Goal: Complete Application Form: Complete application form

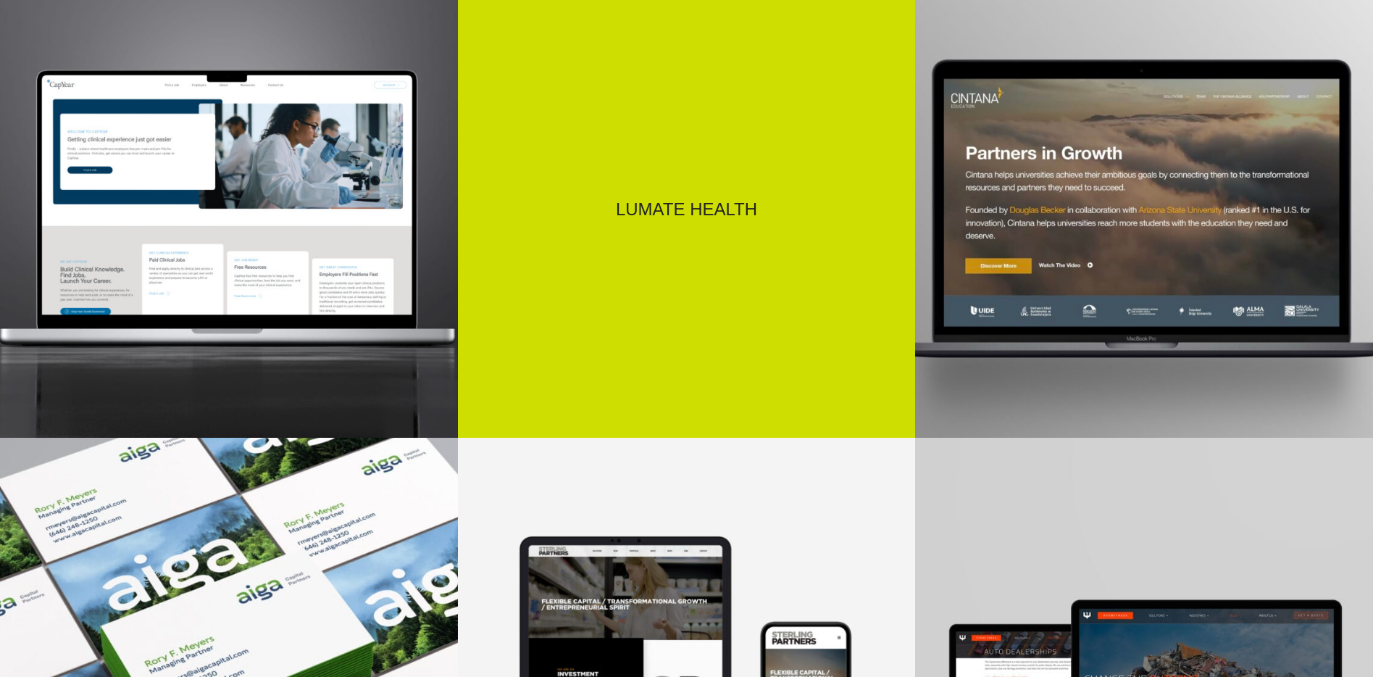
scroll to position [756, 0]
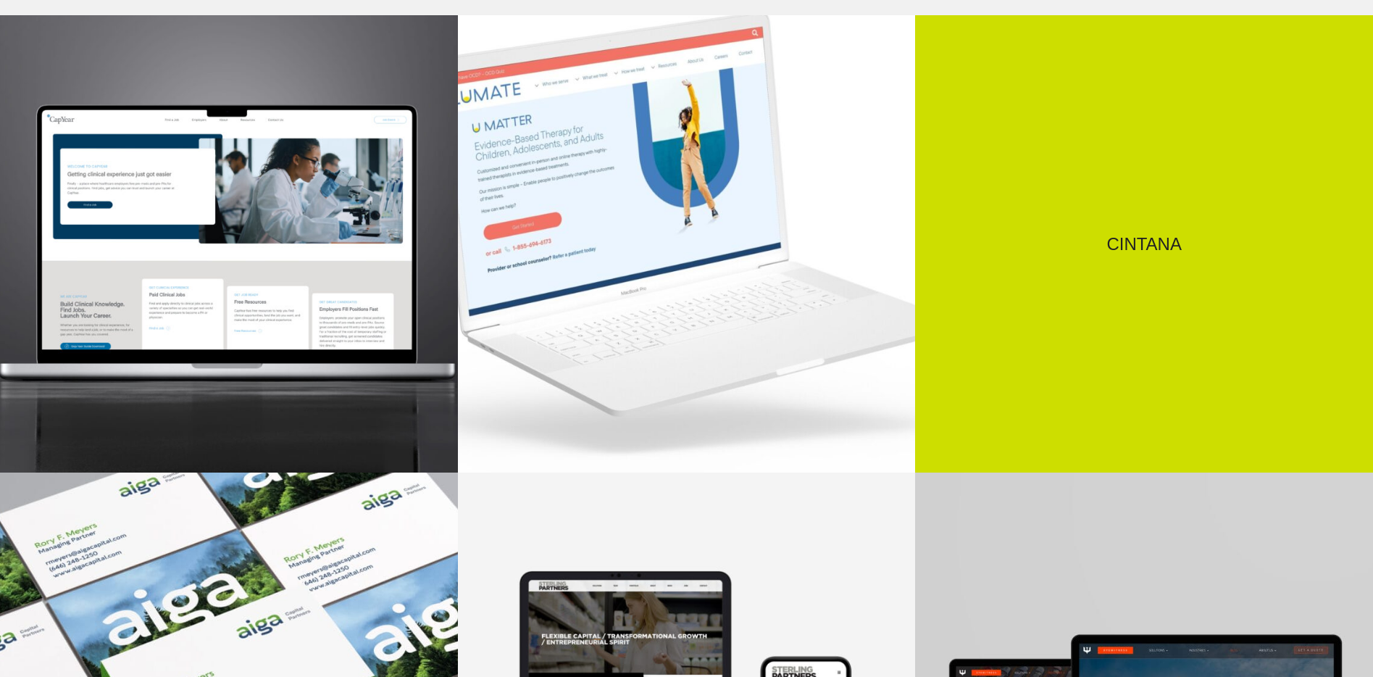
click at [1109, 254] on div "Cintana" at bounding box center [1144, 244] width 458 height 458
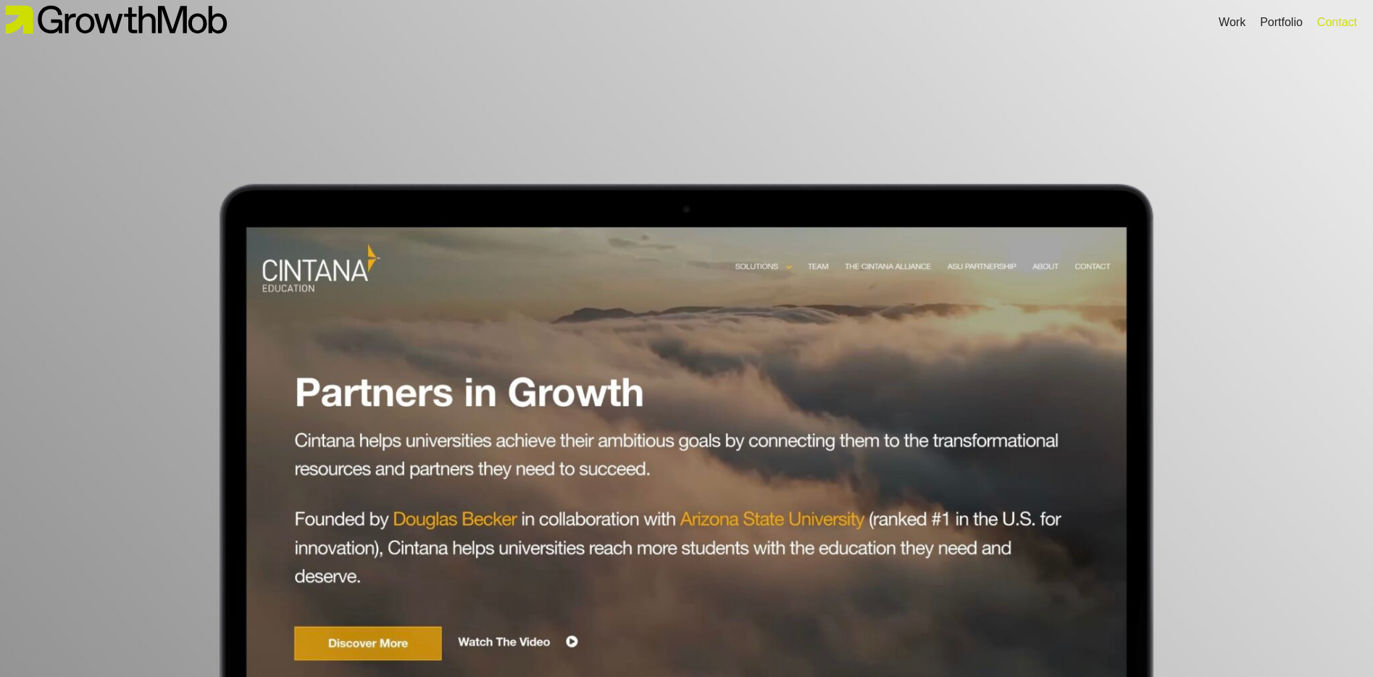
click at [1335, 24] on div "Contact" at bounding box center [1337, 22] width 40 height 17
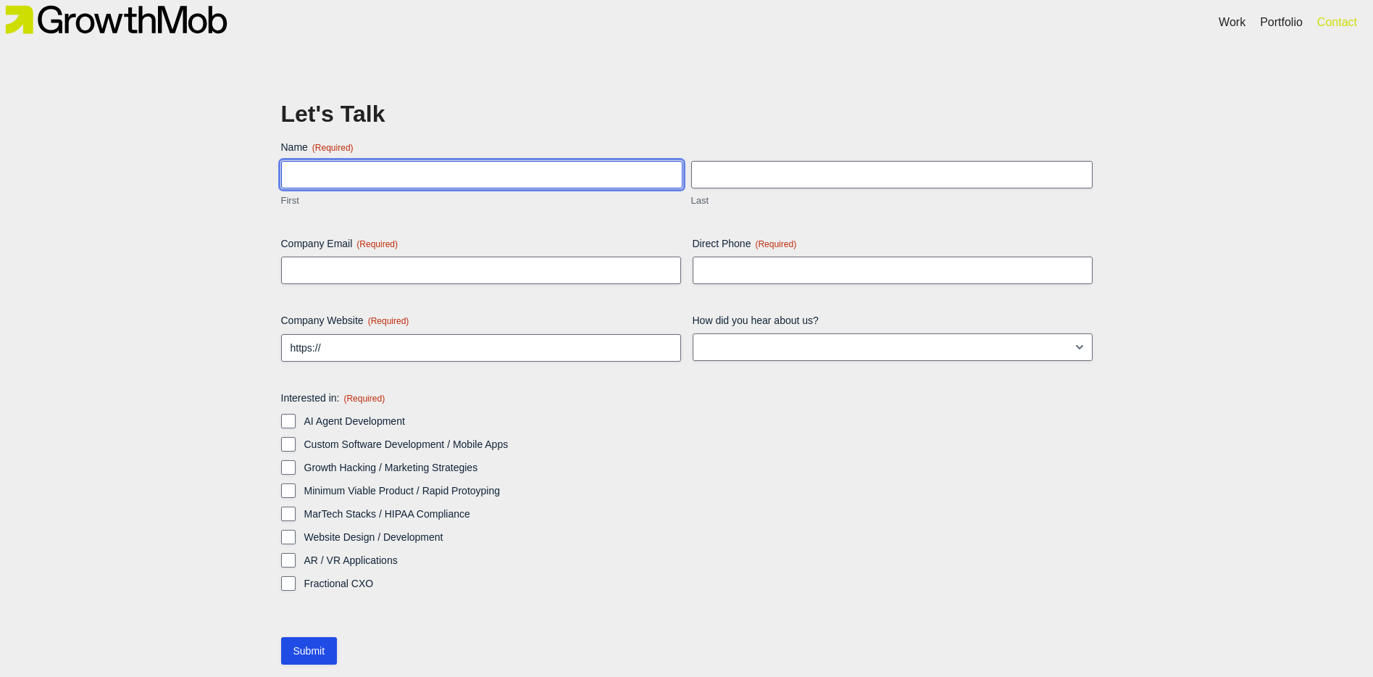
click at [557, 173] on input "First" at bounding box center [481, 175] width 401 height 28
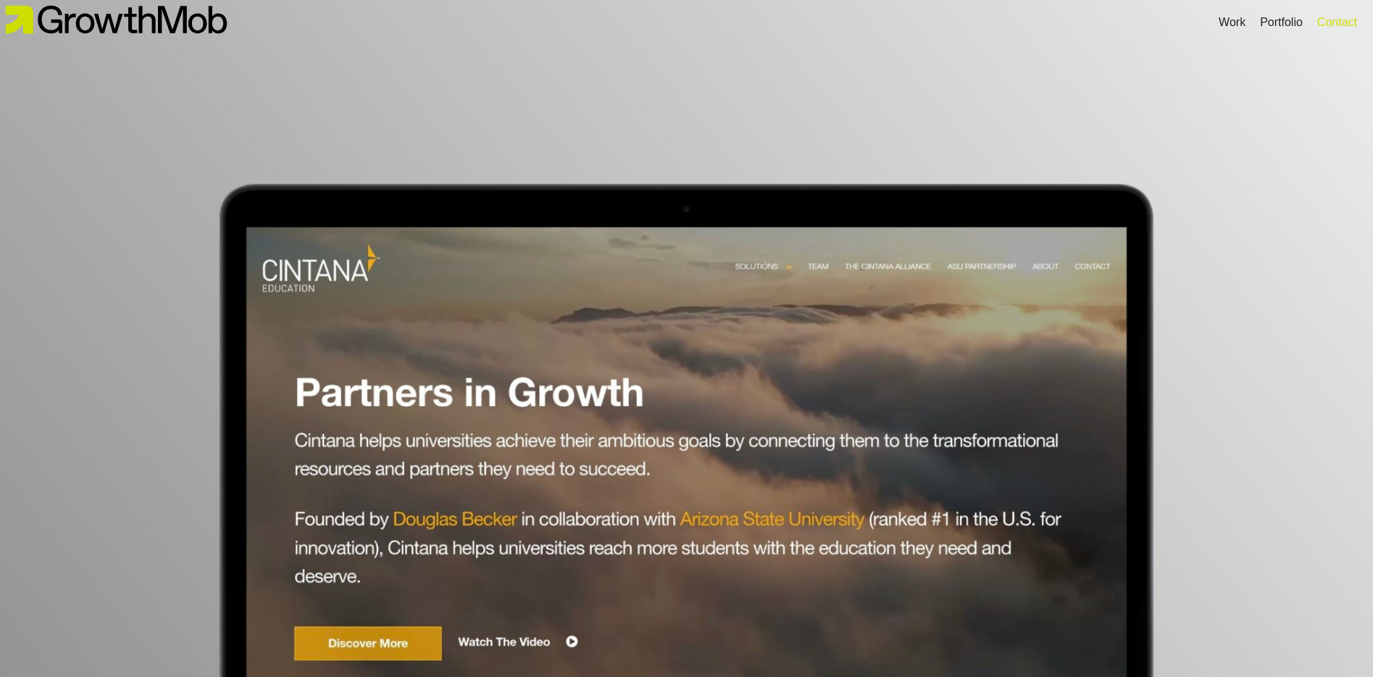
click at [1317, 22] on div "Contact" at bounding box center [1337, 22] width 40 height 17
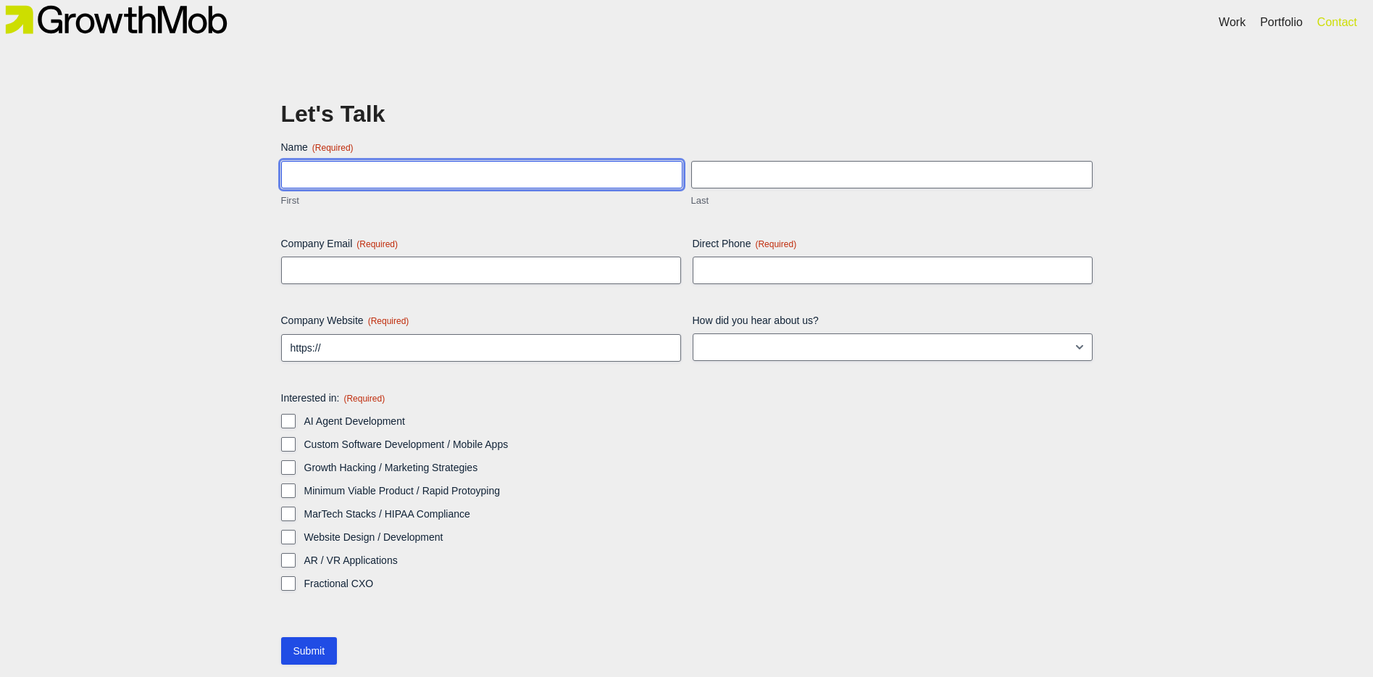
click at [499, 185] on input "First" at bounding box center [481, 175] width 401 height 28
type input "Gabby"
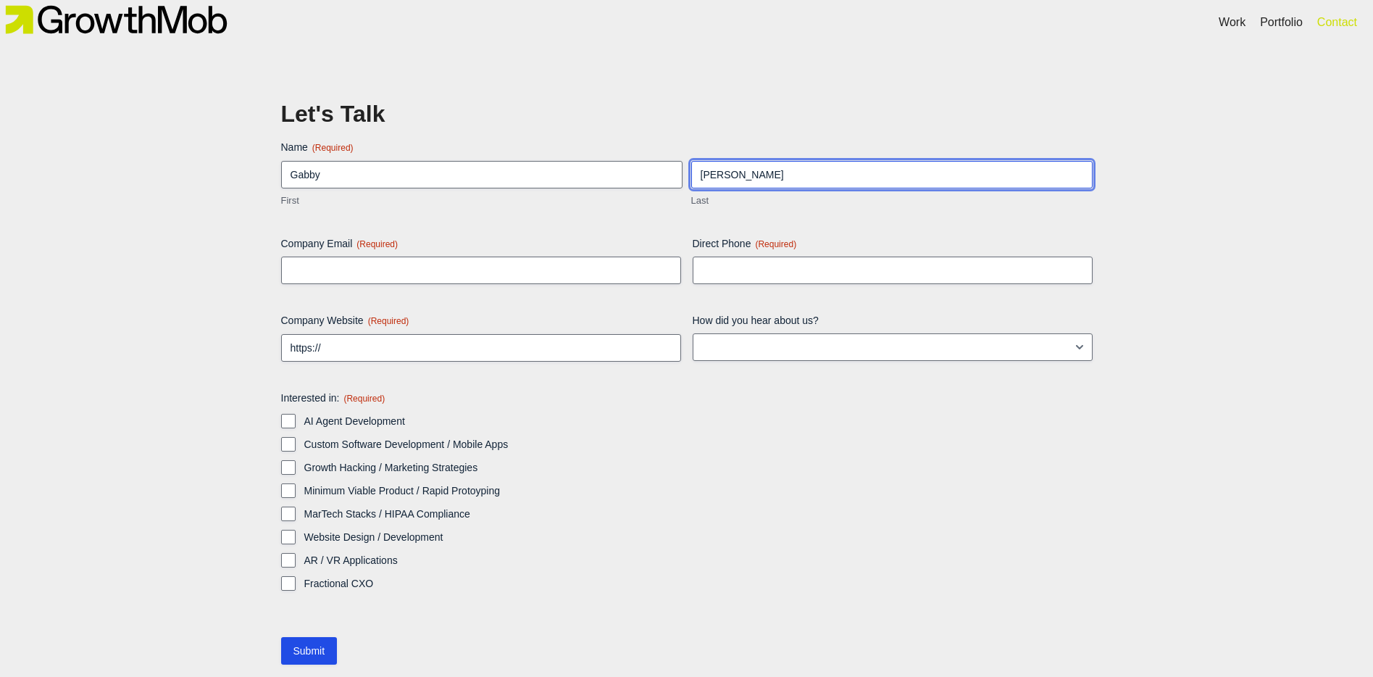
type input "[PERSON_NAME]"
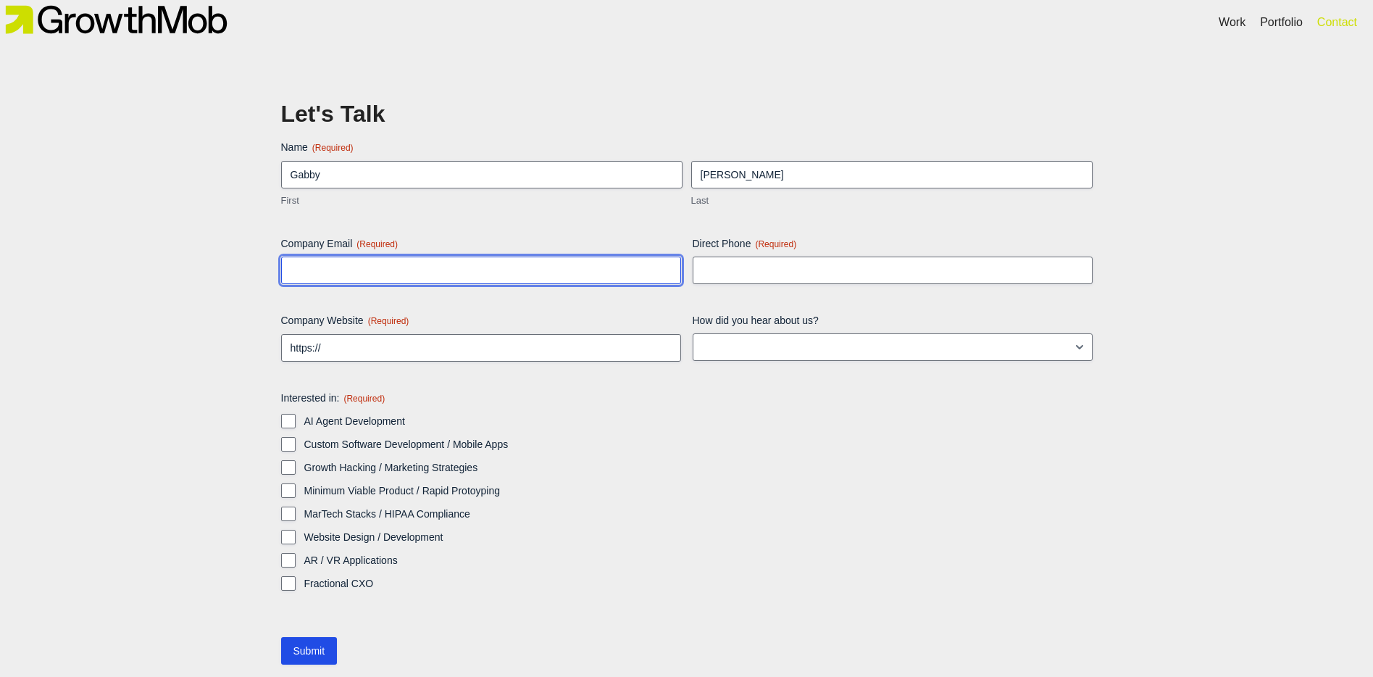
click at [343, 272] on input "Company Email (Required)" at bounding box center [481, 270] width 400 height 28
type input "[EMAIL_ADDRESS][DOMAIN_NAME]"
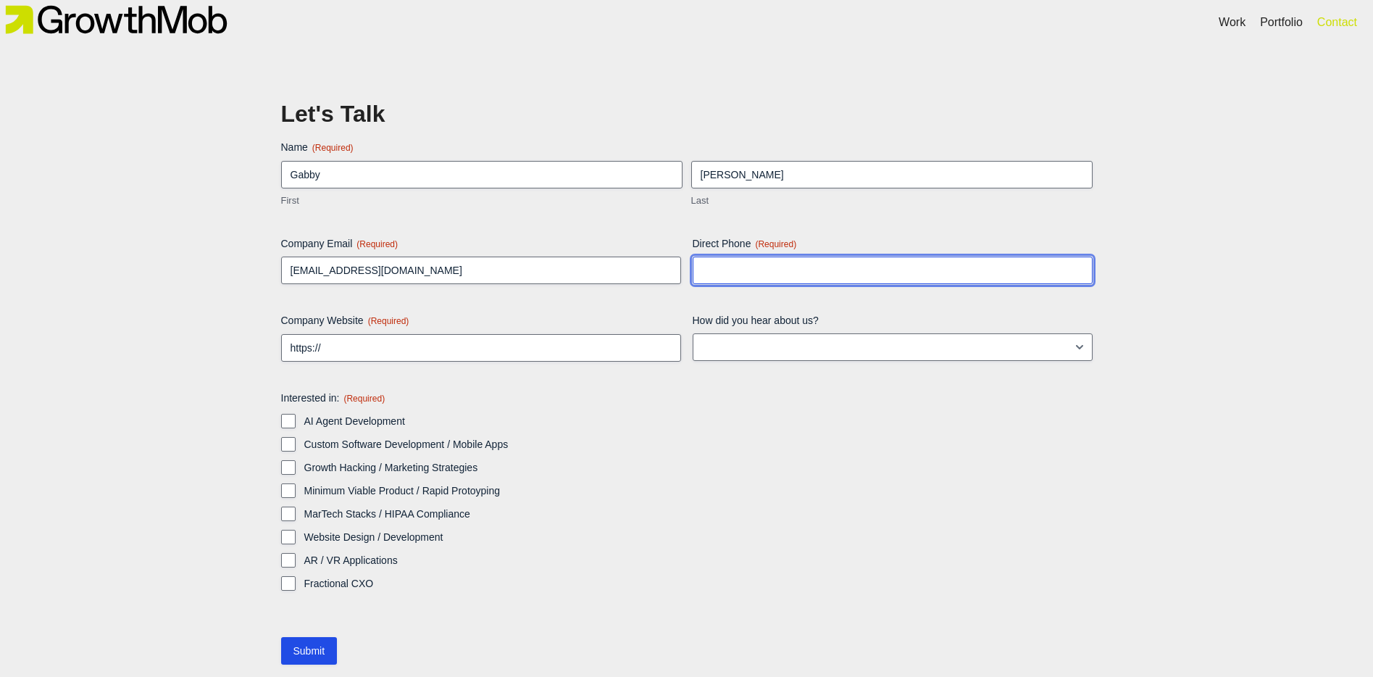
click at [846, 276] on input "Direct Phone (Required)" at bounding box center [893, 270] width 400 height 28
type input "4806699759"
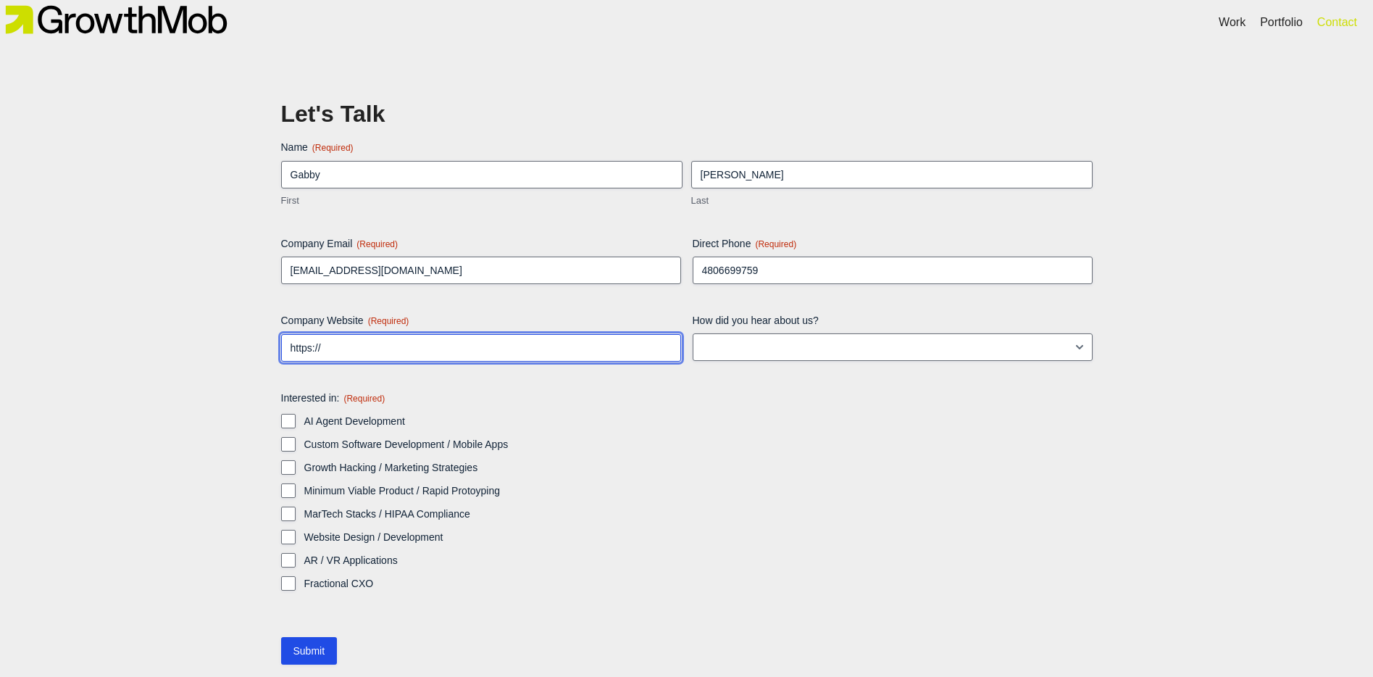
click at [481, 343] on input "https://" at bounding box center [481, 348] width 400 height 28
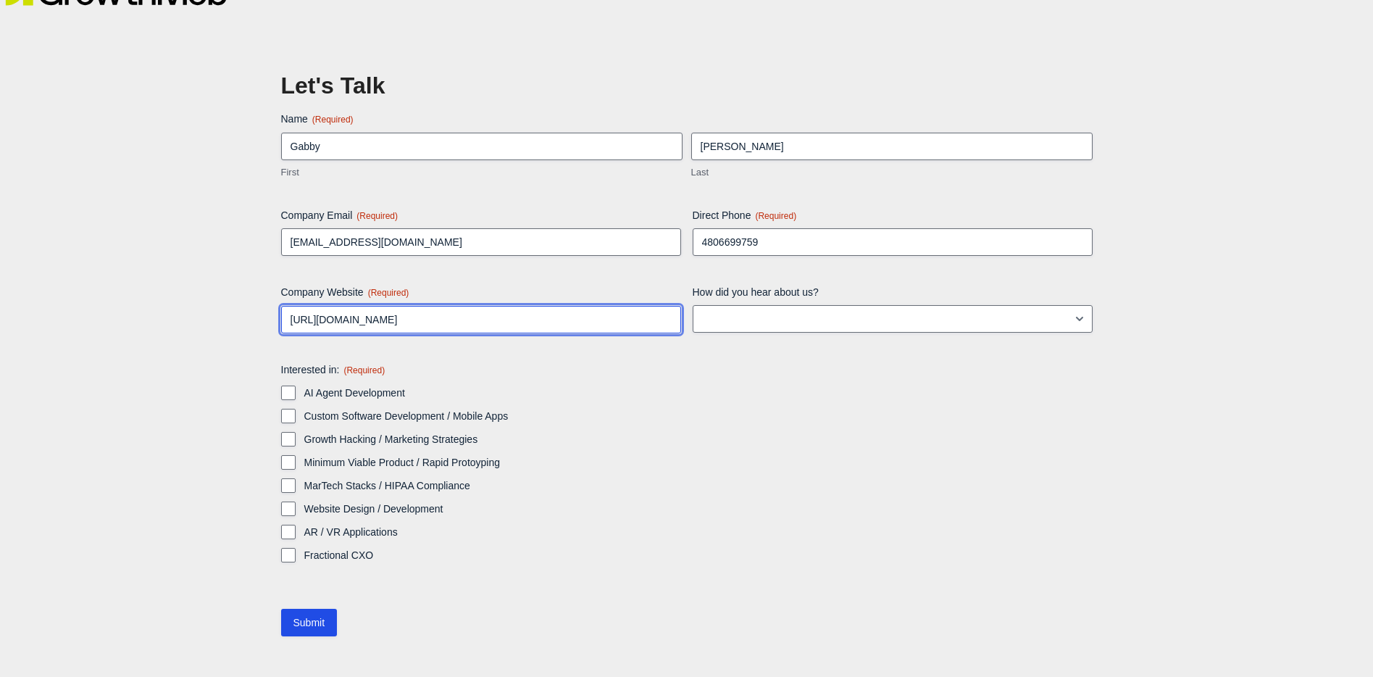
scroll to position [34, 0]
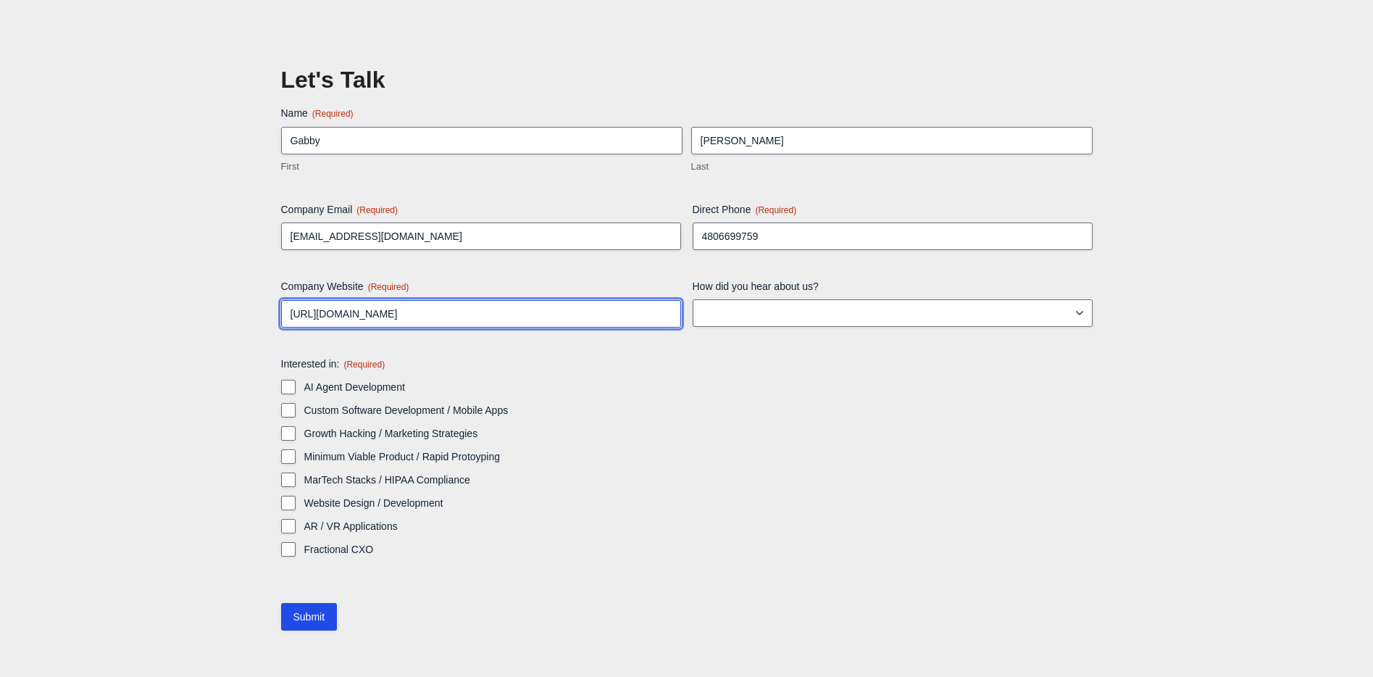
type input "https://cintana.com"
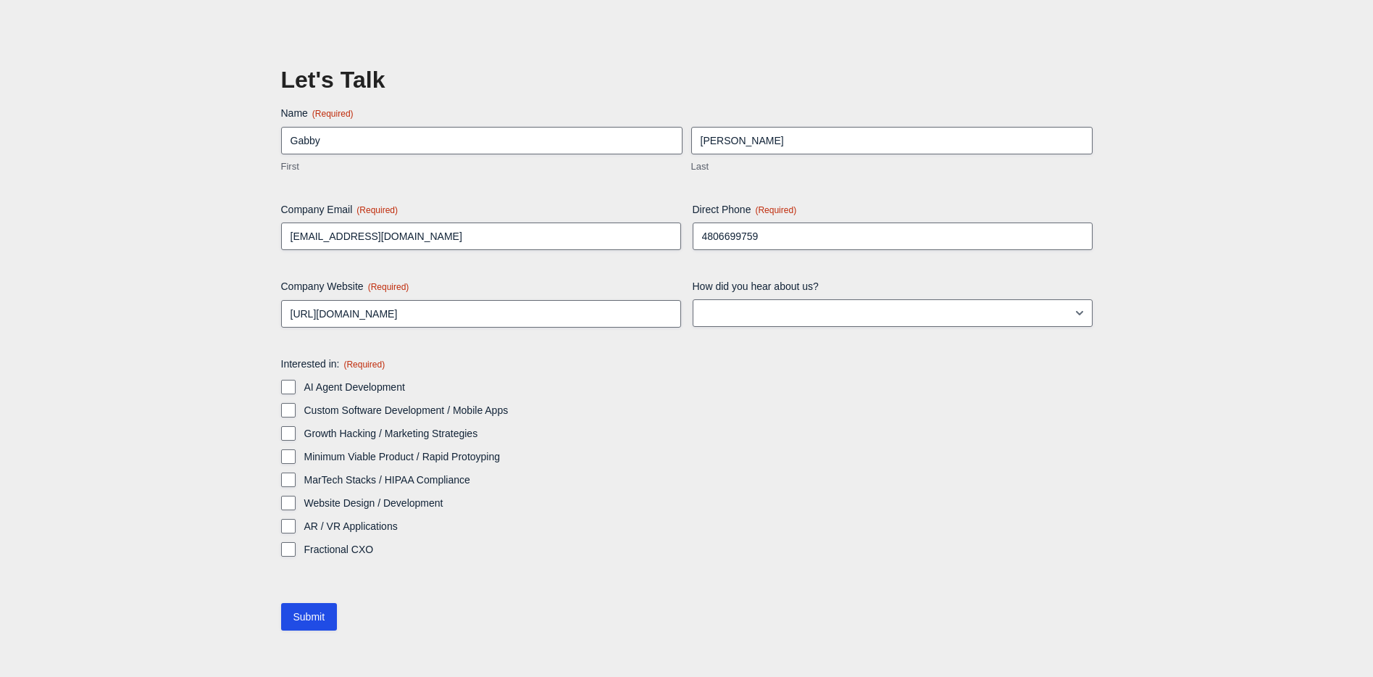
click at [357, 496] on label "Website Design / Development" at bounding box center [698, 503] width 788 height 14
click at [296, 496] on input "Website Design / Development" at bounding box center [288, 503] width 14 height 14
checkbox input "true"
click at [392, 566] on div "Name (Required) Gabby First Yao Last Company Email (Required) gyao@cintana.com …" at bounding box center [686, 345] width 811 height 479
click at [309, 622] on input "Submit" at bounding box center [309, 617] width 57 height 28
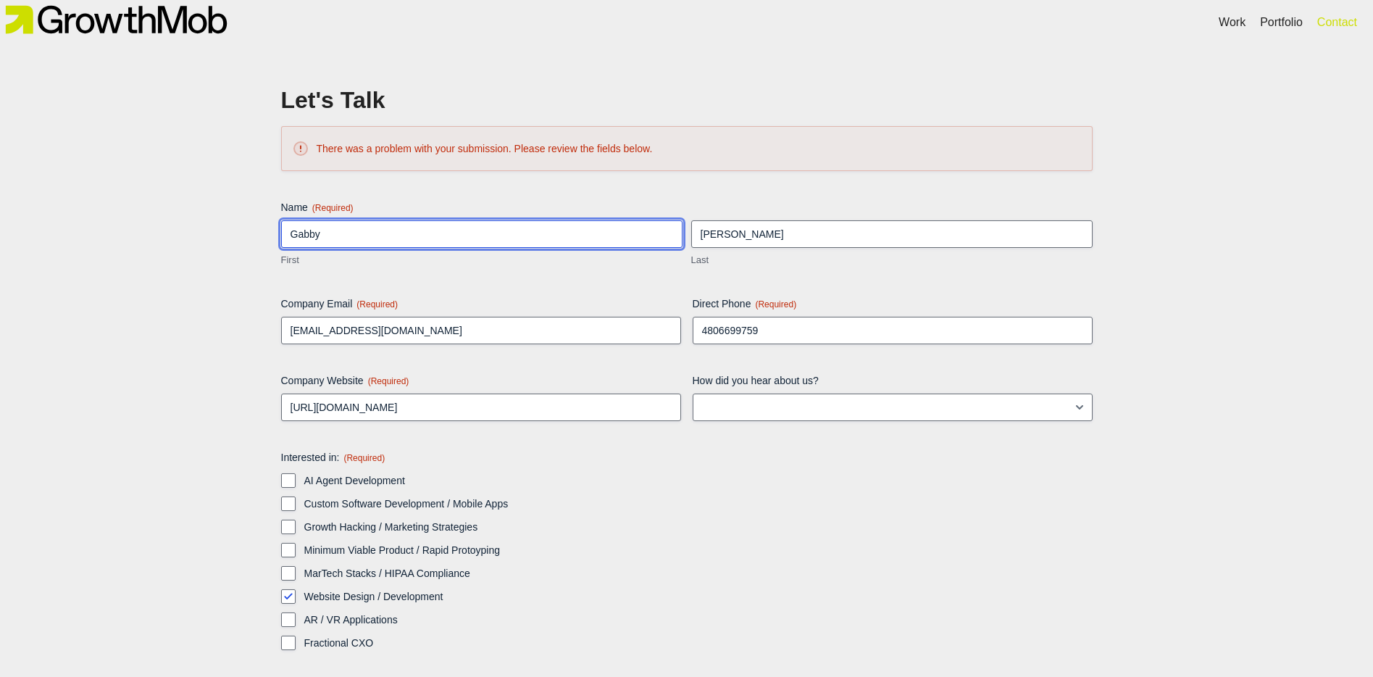
click at [535, 231] on input "Gabby" at bounding box center [481, 234] width 401 height 28
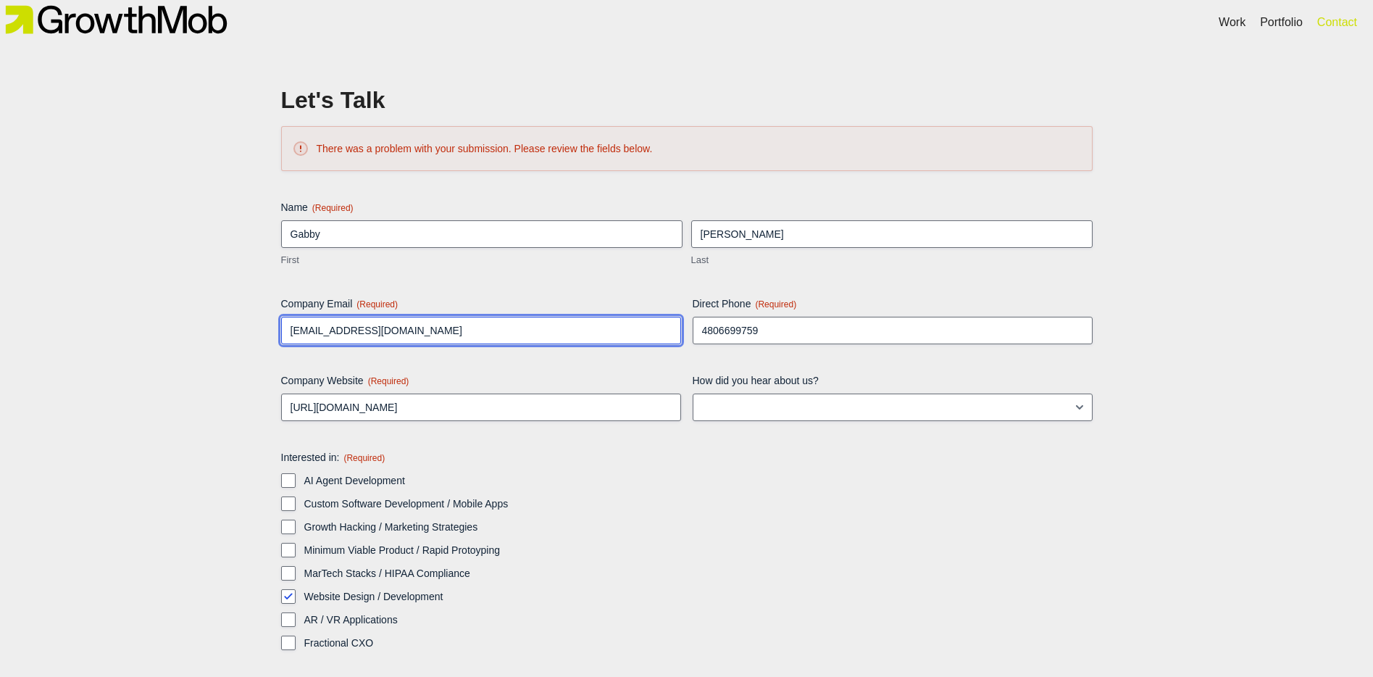
click at [498, 335] on input "[EMAIL_ADDRESS][DOMAIN_NAME]" at bounding box center [481, 331] width 400 height 28
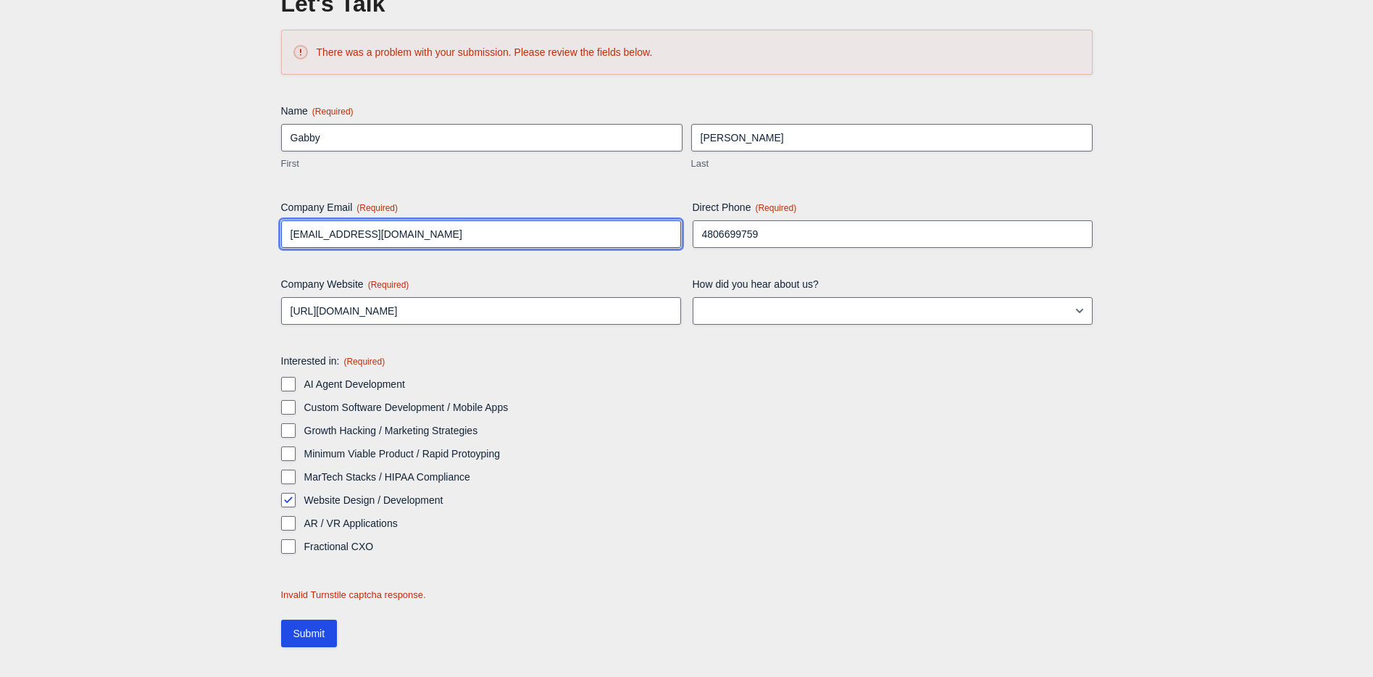
scroll to position [78, 0]
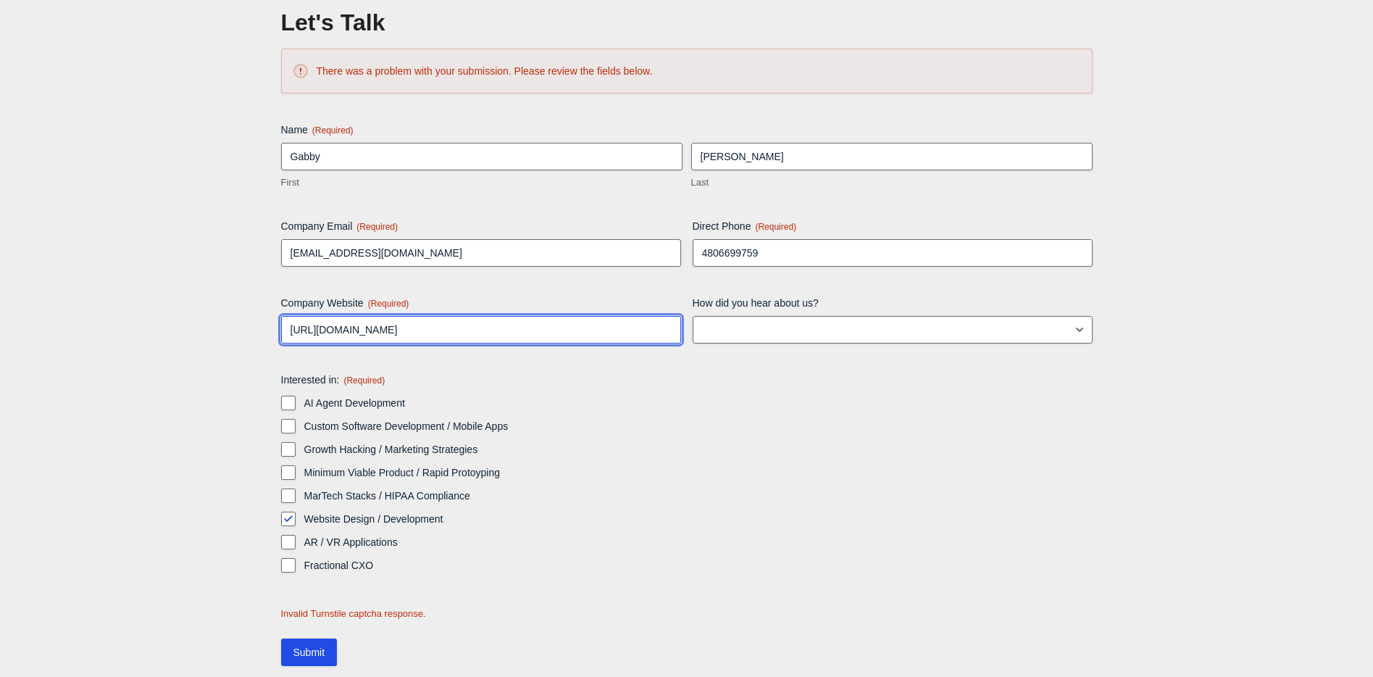
click at [504, 341] on input "[URL][DOMAIN_NAME]" at bounding box center [481, 330] width 400 height 28
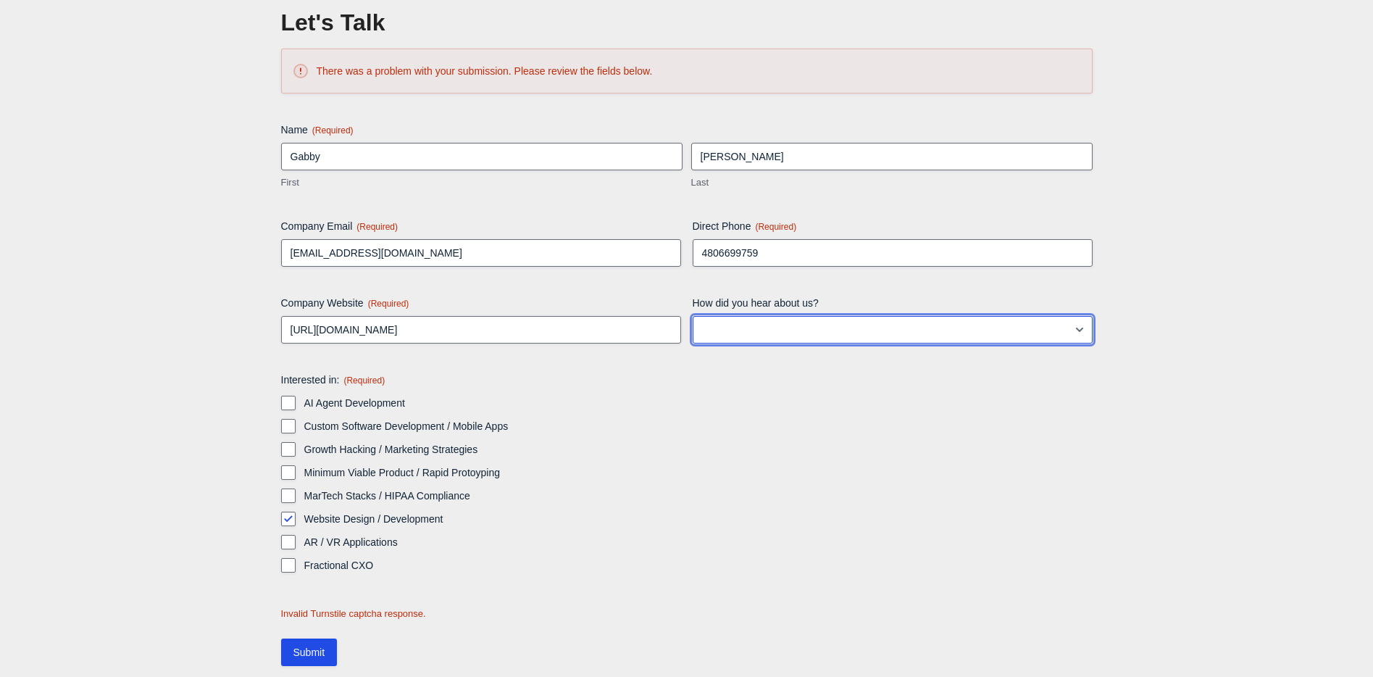
click at [694, 322] on select "LinkedIn Google Instagram Facebook TikTok Blog post/article Other" at bounding box center [893, 330] width 400 height 28
select select "Other"
click at [693, 316] on select "LinkedIn Google Instagram Facebook TikTok Blog post/article Other" at bounding box center [893, 330] width 400 height 28
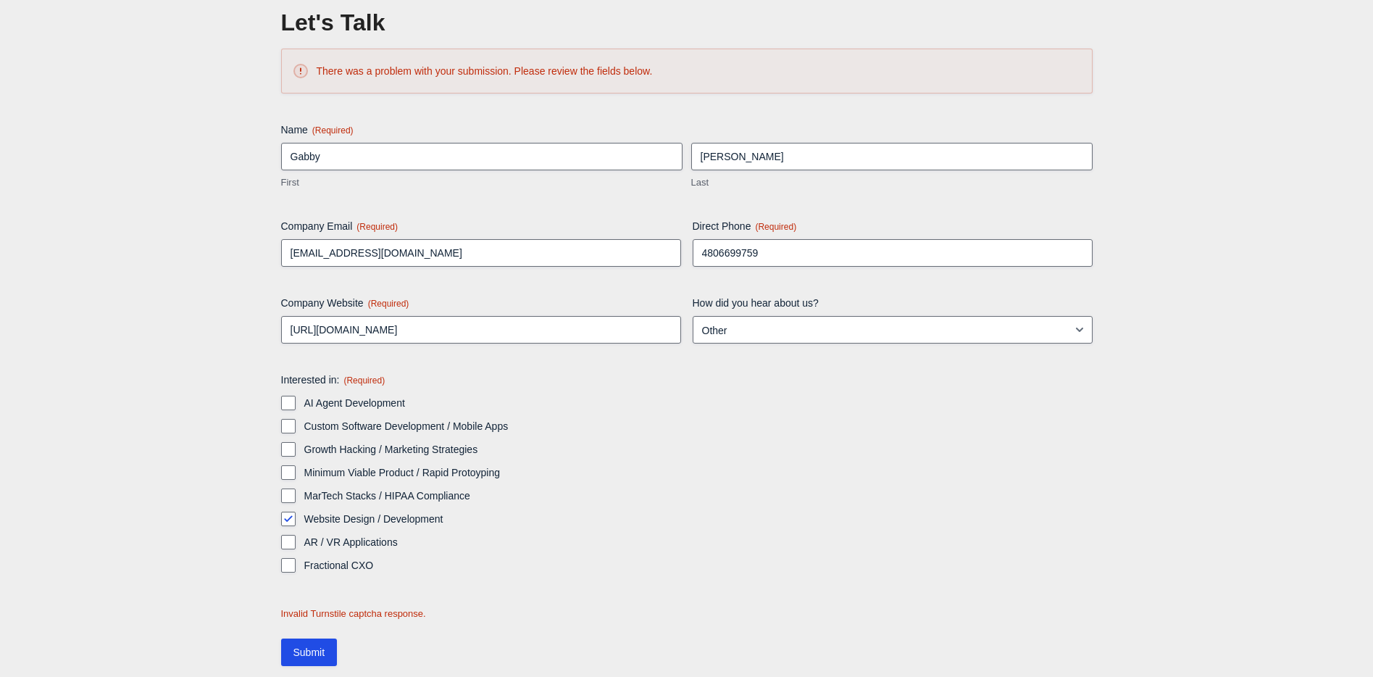
click at [665, 517] on label "Website Design / Development" at bounding box center [698, 519] width 788 height 14
click at [296, 517] on input "Website Design / Development" at bounding box center [288, 519] width 14 height 14
click at [291, 516] on input "Website Design / Development" at bounding box center [288, 519] width 14 height 14
checkbox input "true"
click at [309, 654] on input "Submit" at bounding box center [309, 652] width 57 height 28
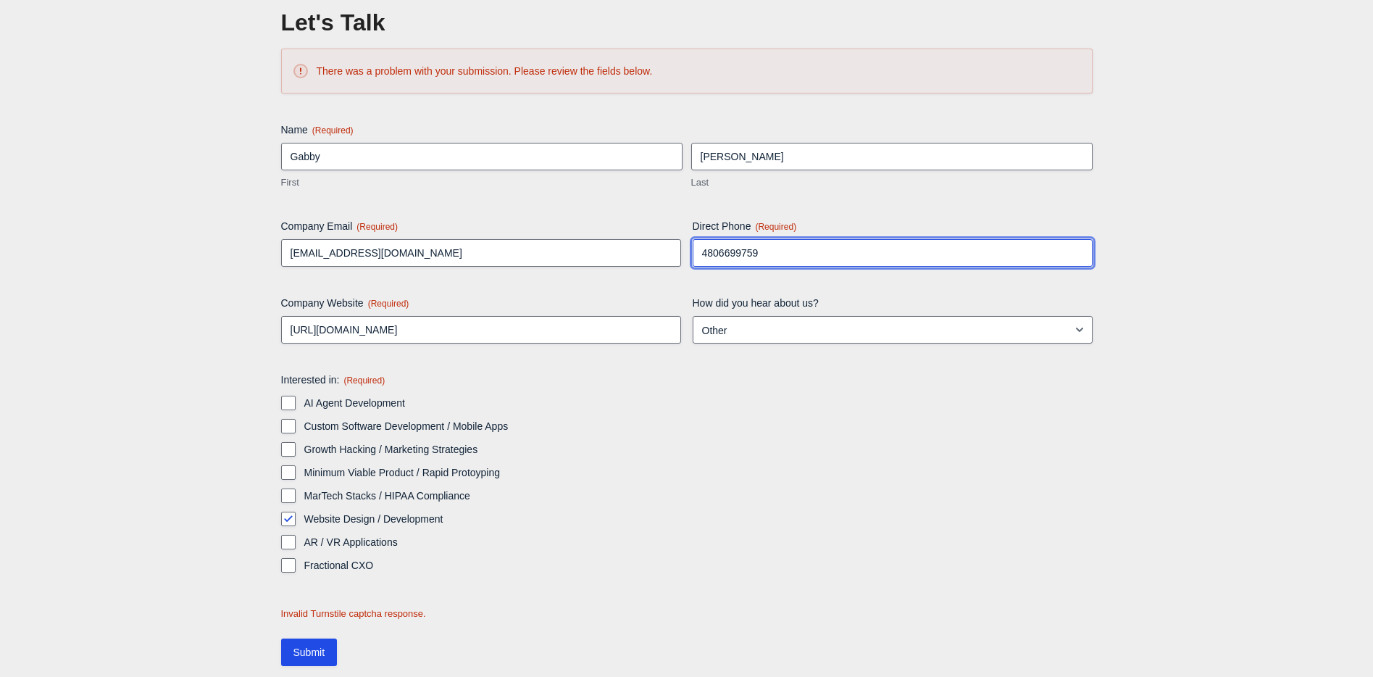
click at [727, 243] on input "4806699759" at bounding box center [893, 253] width 400 height 28
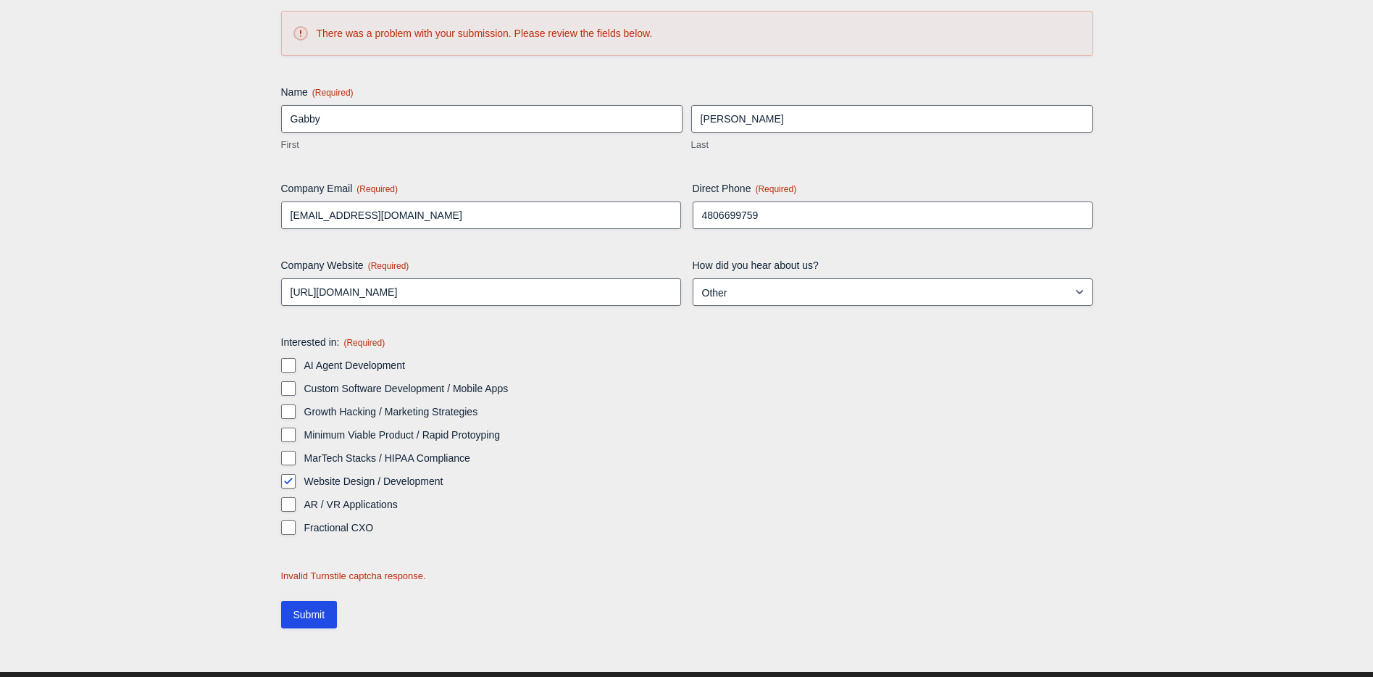
scroll to position [167, 0]
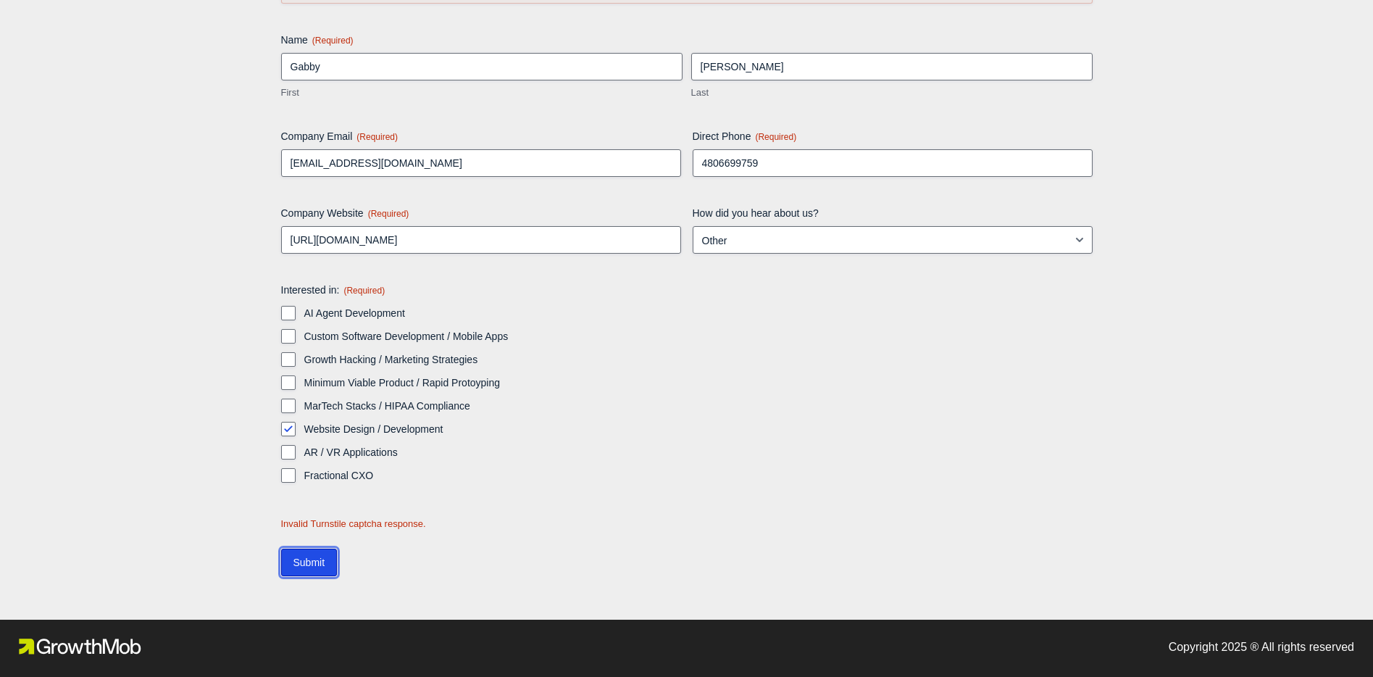
click at [295, 555] on input "Submit" at bounding box center [309, 562] width 57 height 28
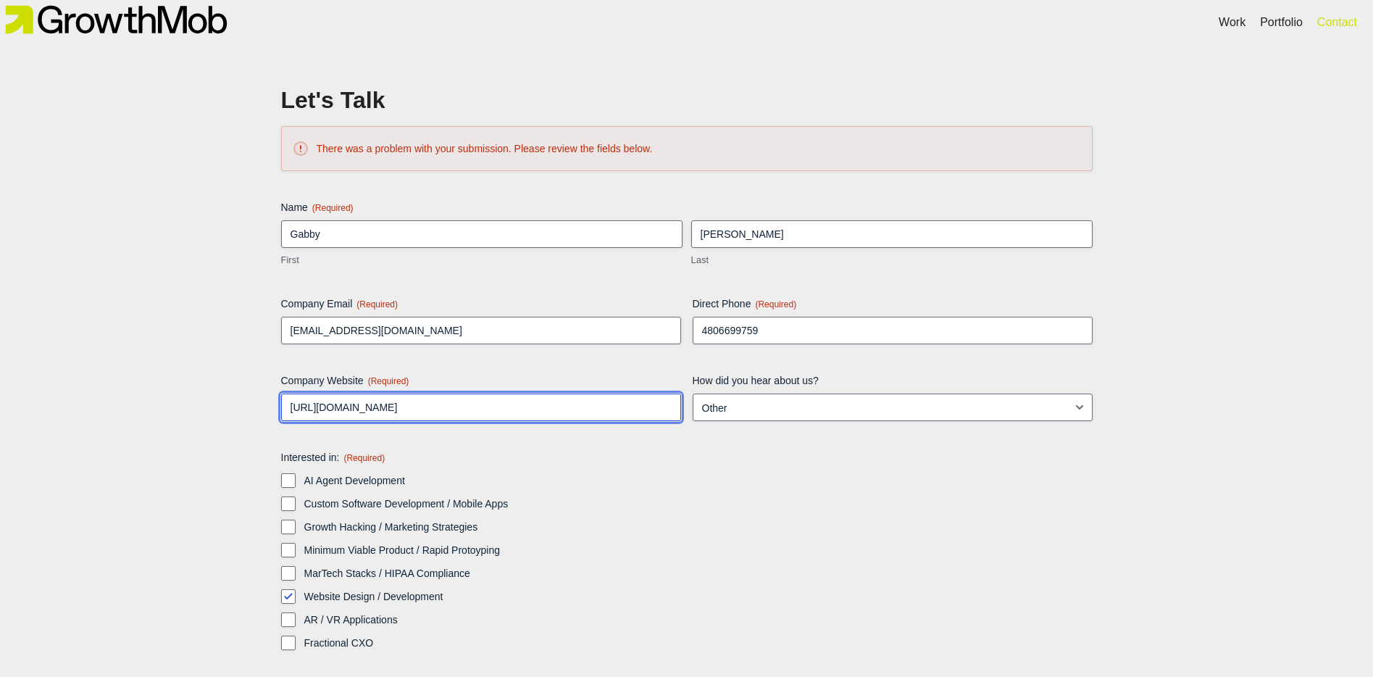
click at [353, 406] on input "https://cintana.com" at bounding box center [481, 407] width 400 height 28
click at [389, 402] on input "https://cintana.com" at bounding box center [481, 407] width 400 height 28
click at [1282, 15] on div "Portfolio" at bounding box center [1281, 22] width 43 height 17
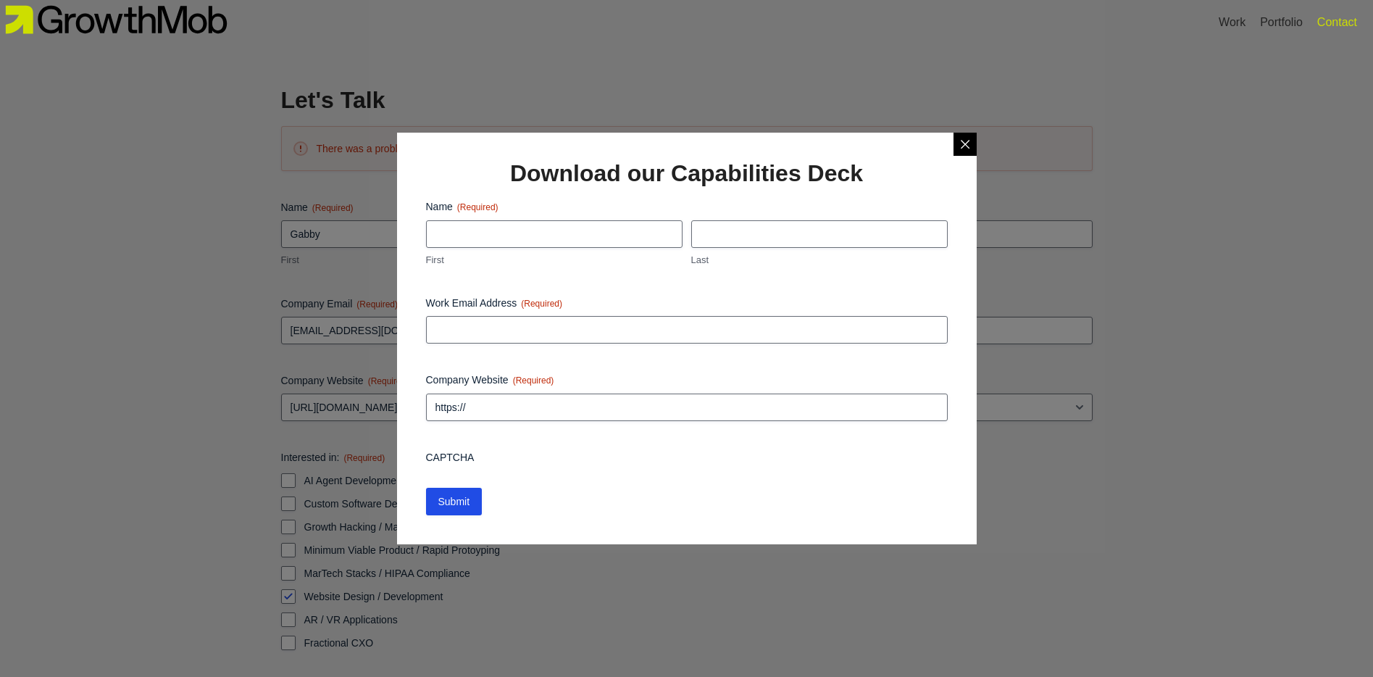
click at [961, 144] on icon at bounding box center [965, 144] width 12 height 12
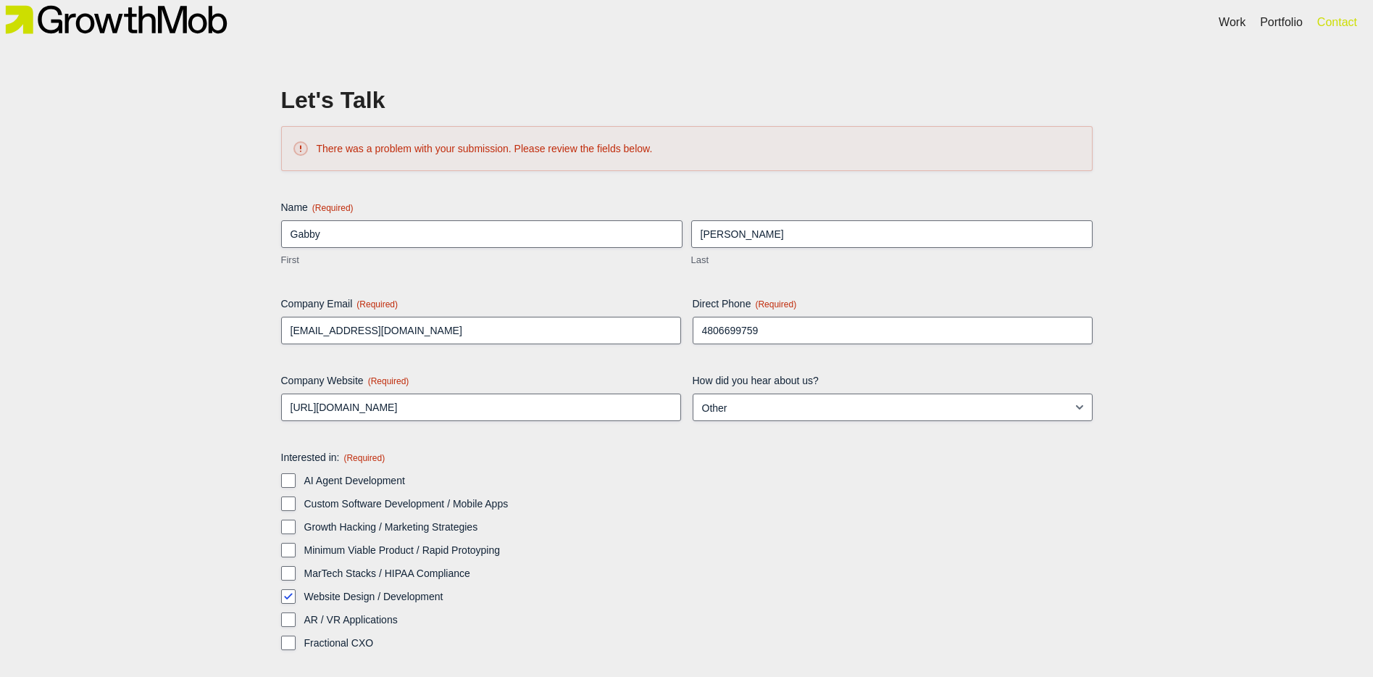
click at [1331, 26] on div "Contact" at bounding box center [1337, 22] width 40 height 17
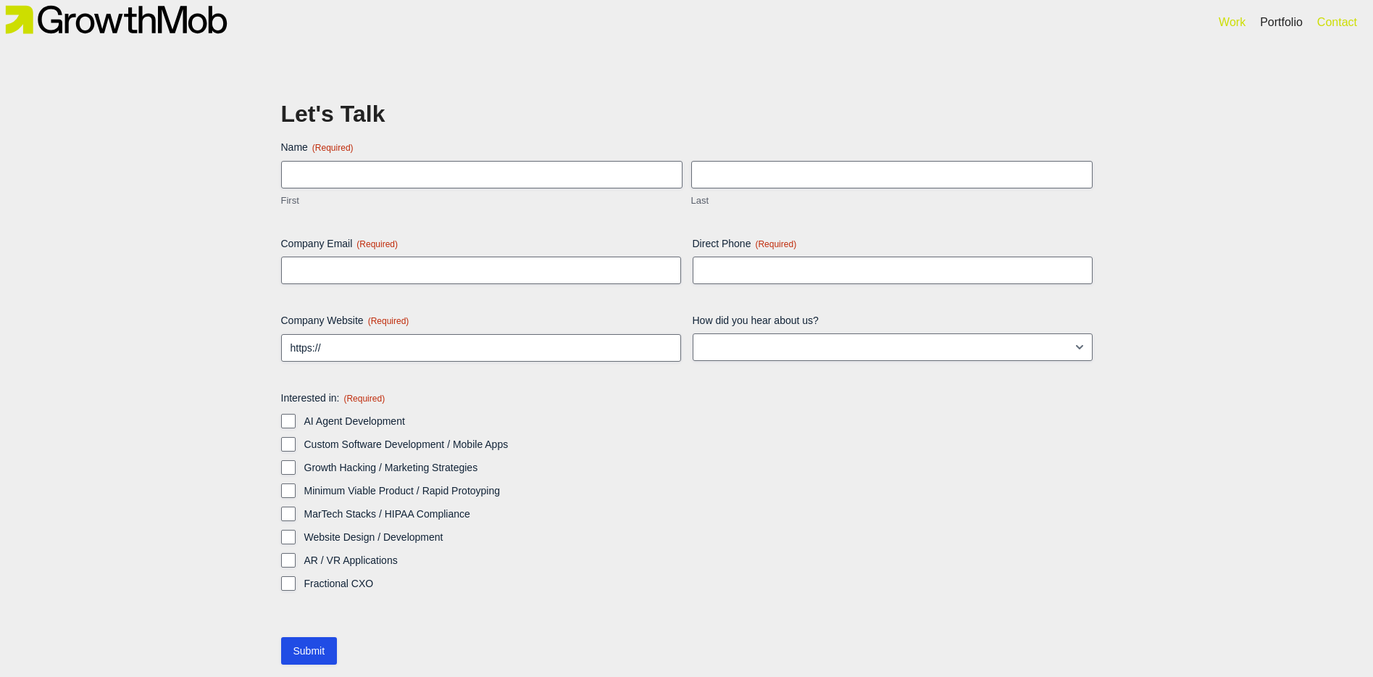
click at [1232, 24] on div "Work" at bounding box center [1232, 22] width 27 height 17
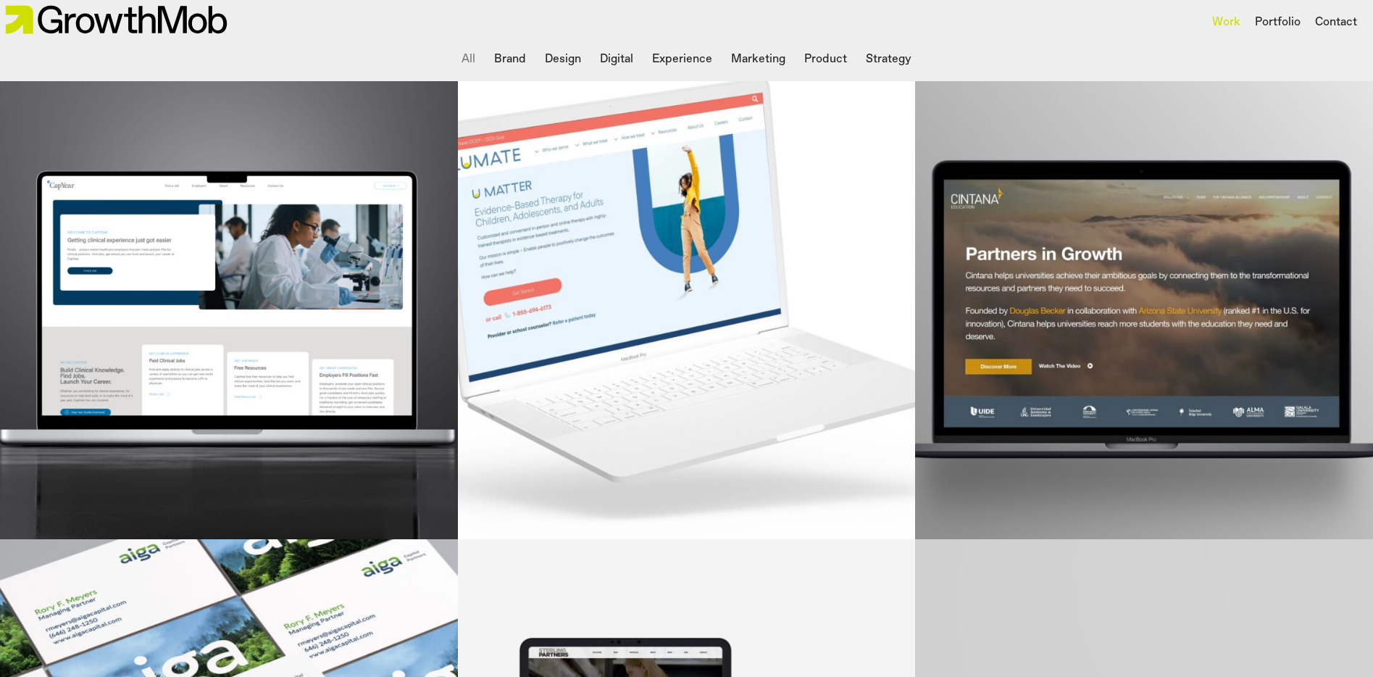
click at [809, 62] on li "Product" at bounding box center [825, 59] width 54 height 29
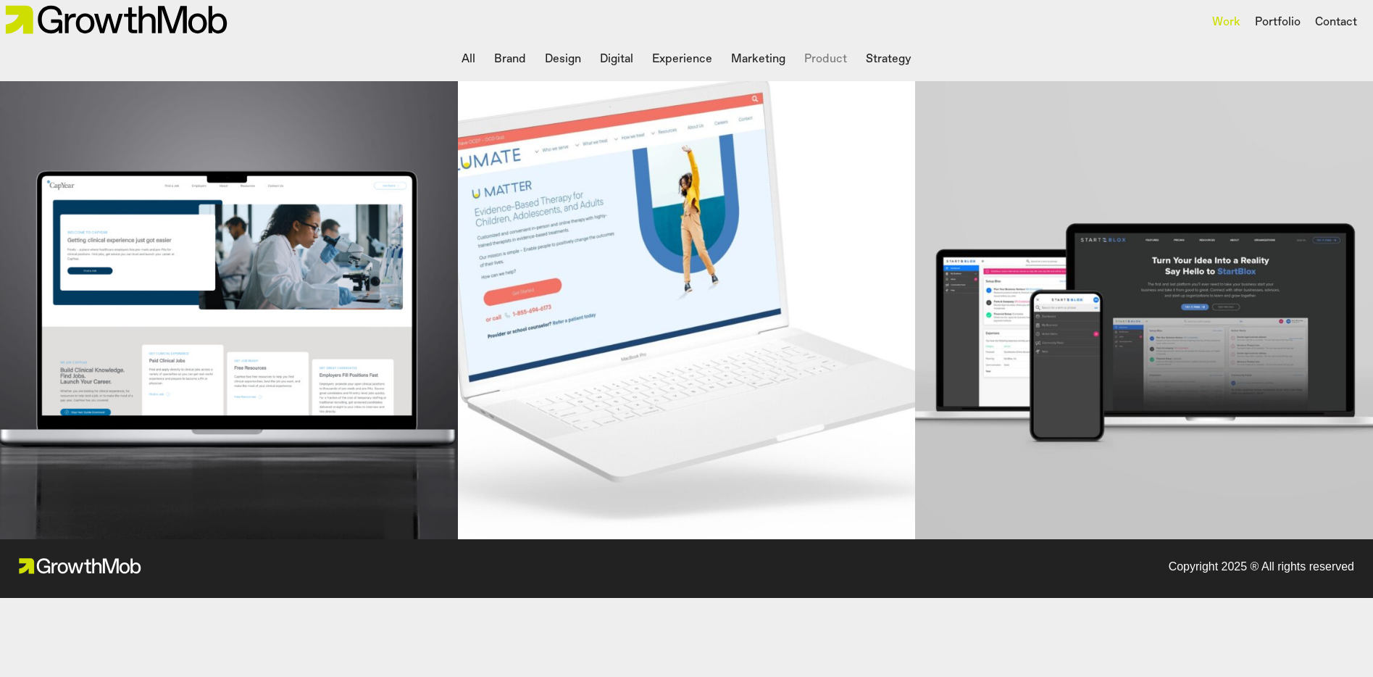
click at [756, 54] on li "Marketing" at bounding box center [758, 59] width 66 height 29
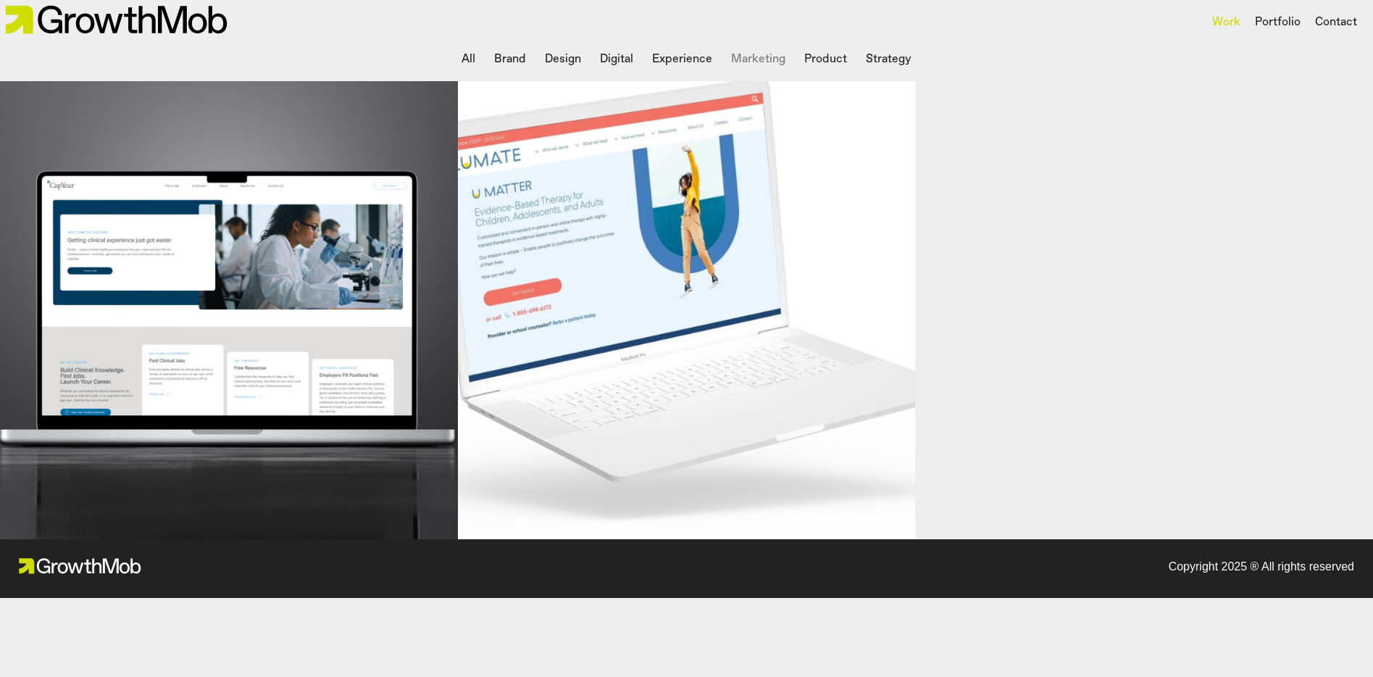
click at [695, 53] on li "Experience" at bounding box center [682, 59] width 72 height 29
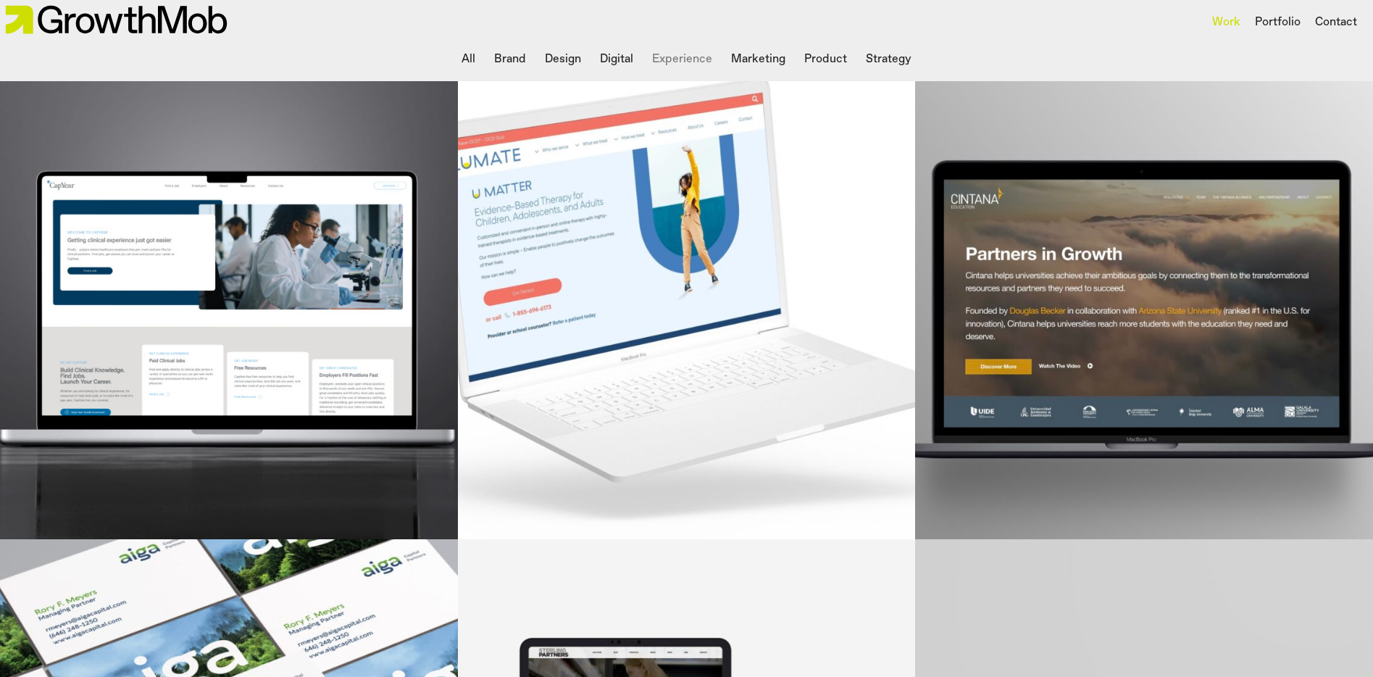
click at [604, 62] on li "Digital" at bounding box center [616, 59] width 45 height 29
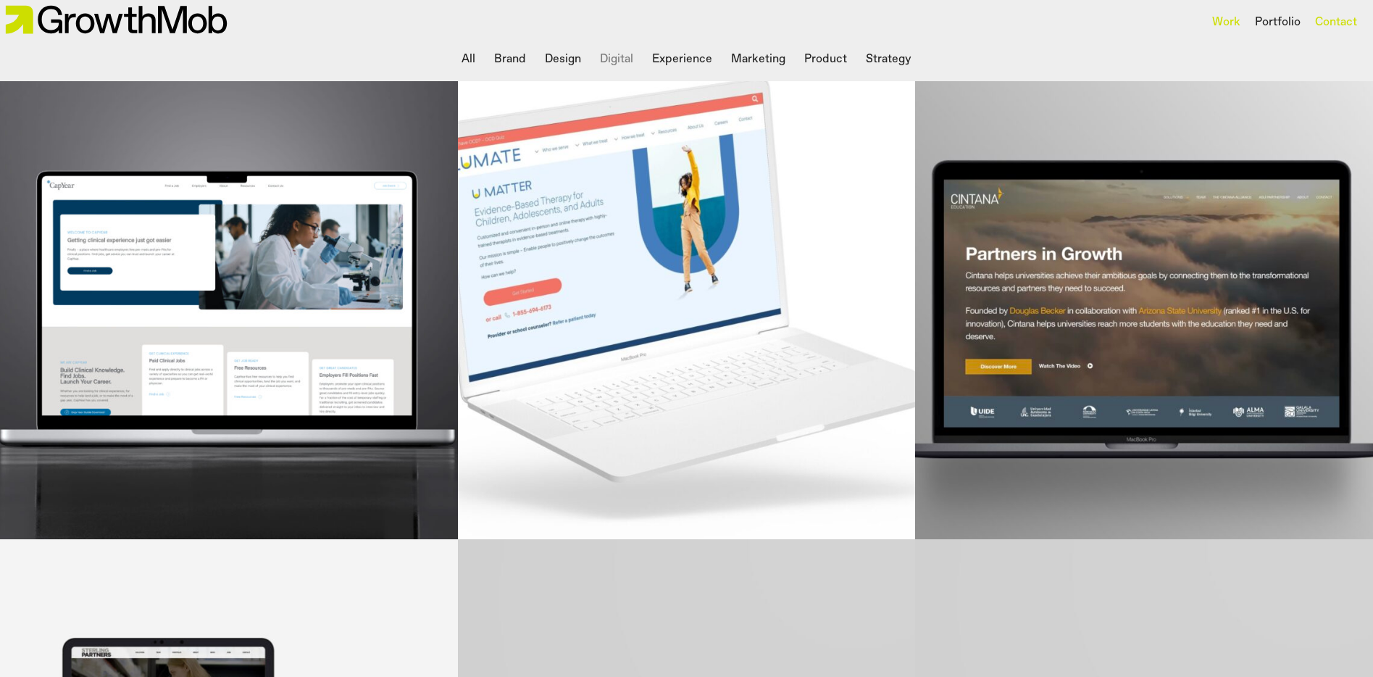
click at [1336, 25] on div "Contact" at bounding box center [1336, 22] width 42 height 17
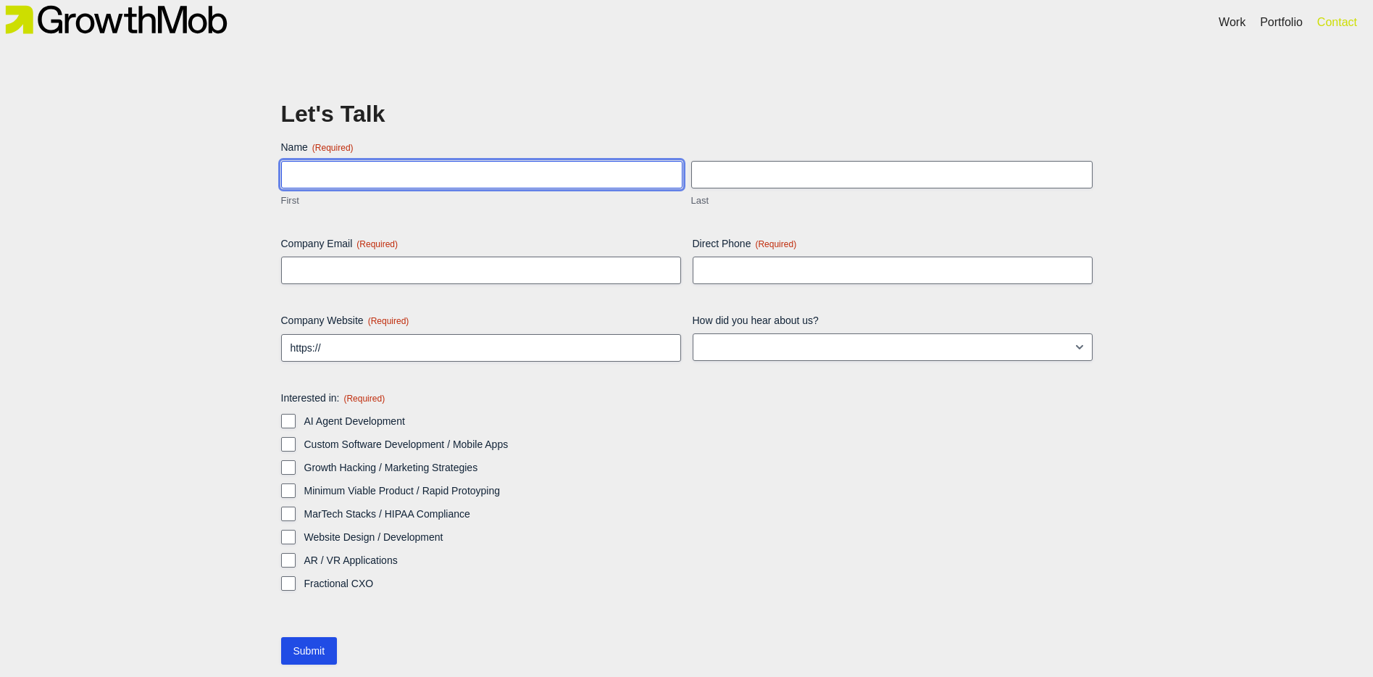
click at [450, 183] on input "First" at bounding box center [481, 175] width 401 height 28
type input "Gabby"
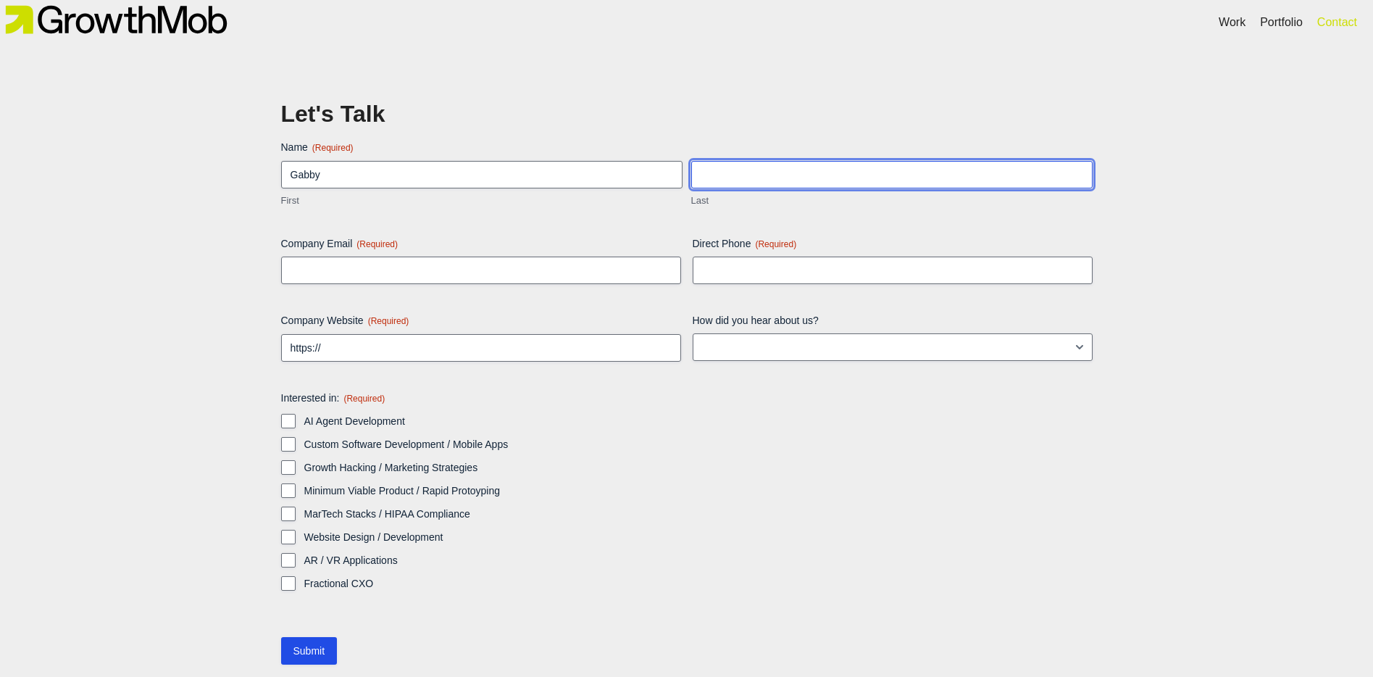
click at [755, 180] on input "Last" at bounding box center [891, 175] width 401 height 28
type input "[PERSON_NAME]"
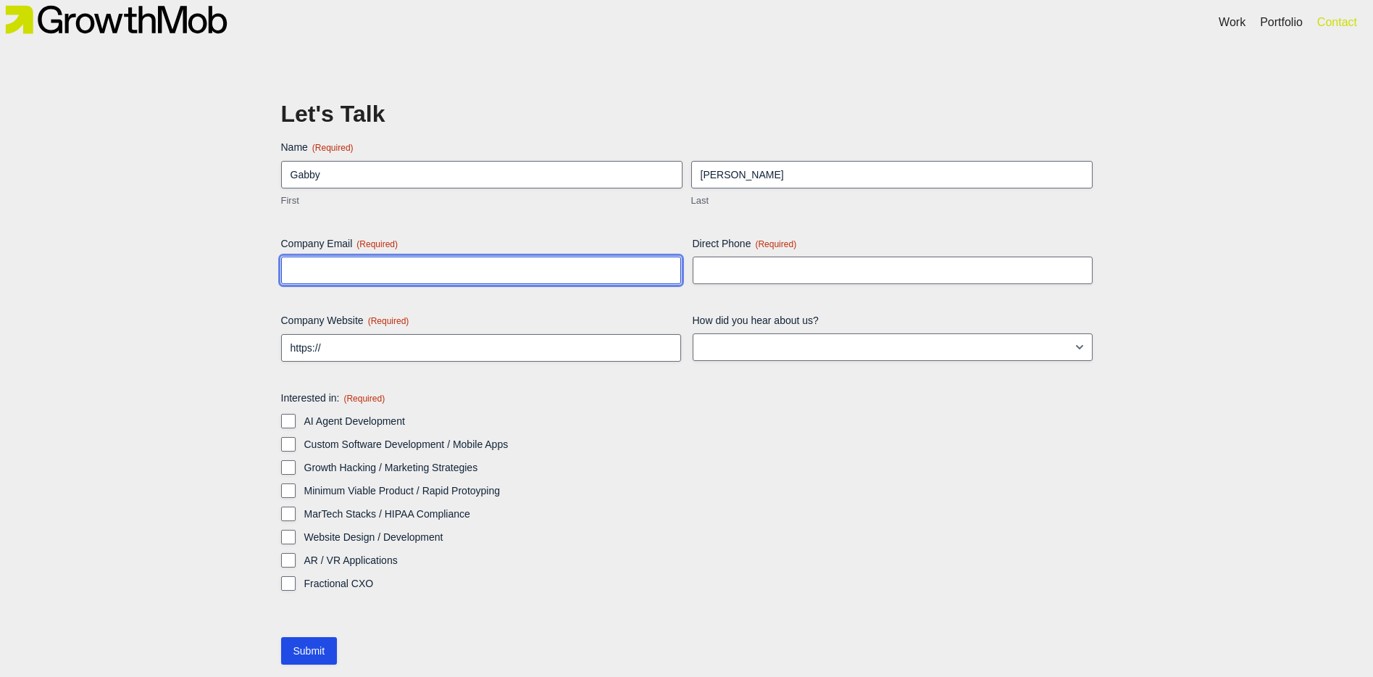
click at [409, 256] on input "Company Email (Required)" at bounding box center [481, 270] width 400 height 28
type input "[DOMAIN_NAME]"
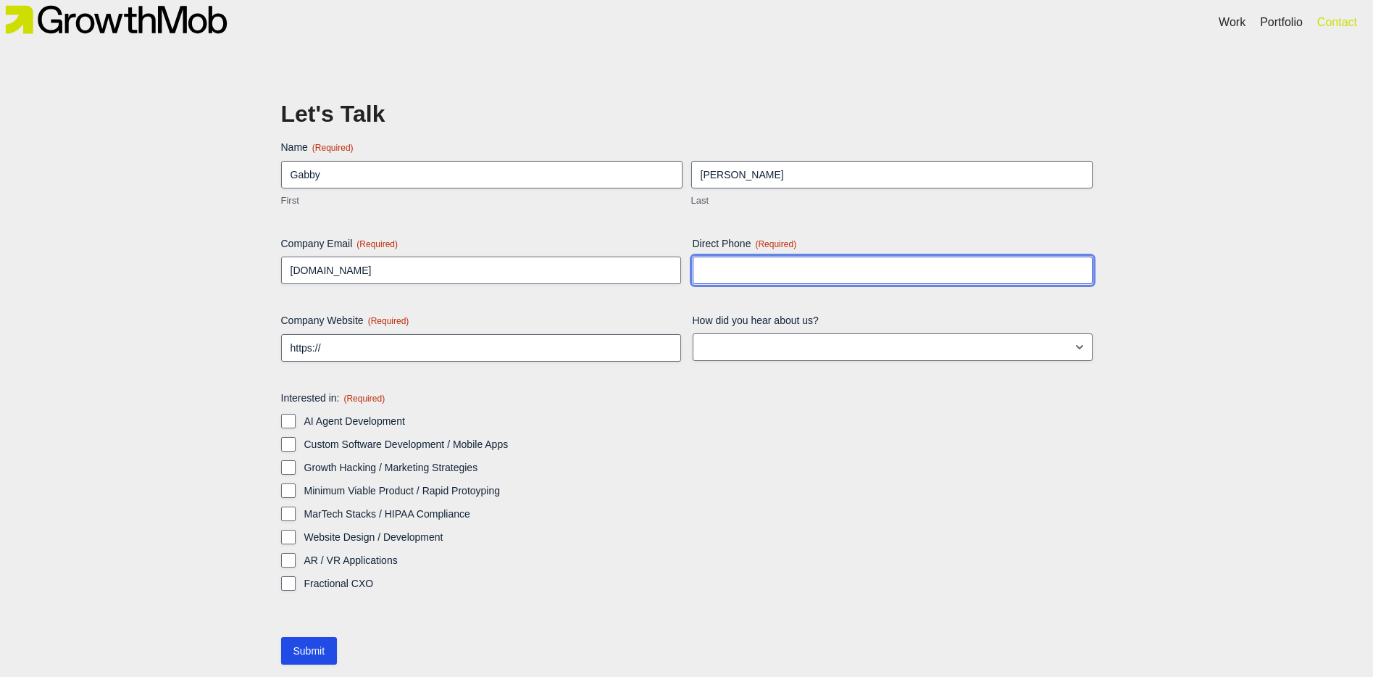
click at [770, 271] on input "Direct Phone (Required)" at bounding box center [893, 270] width 400 height 28
type input "4806699759"
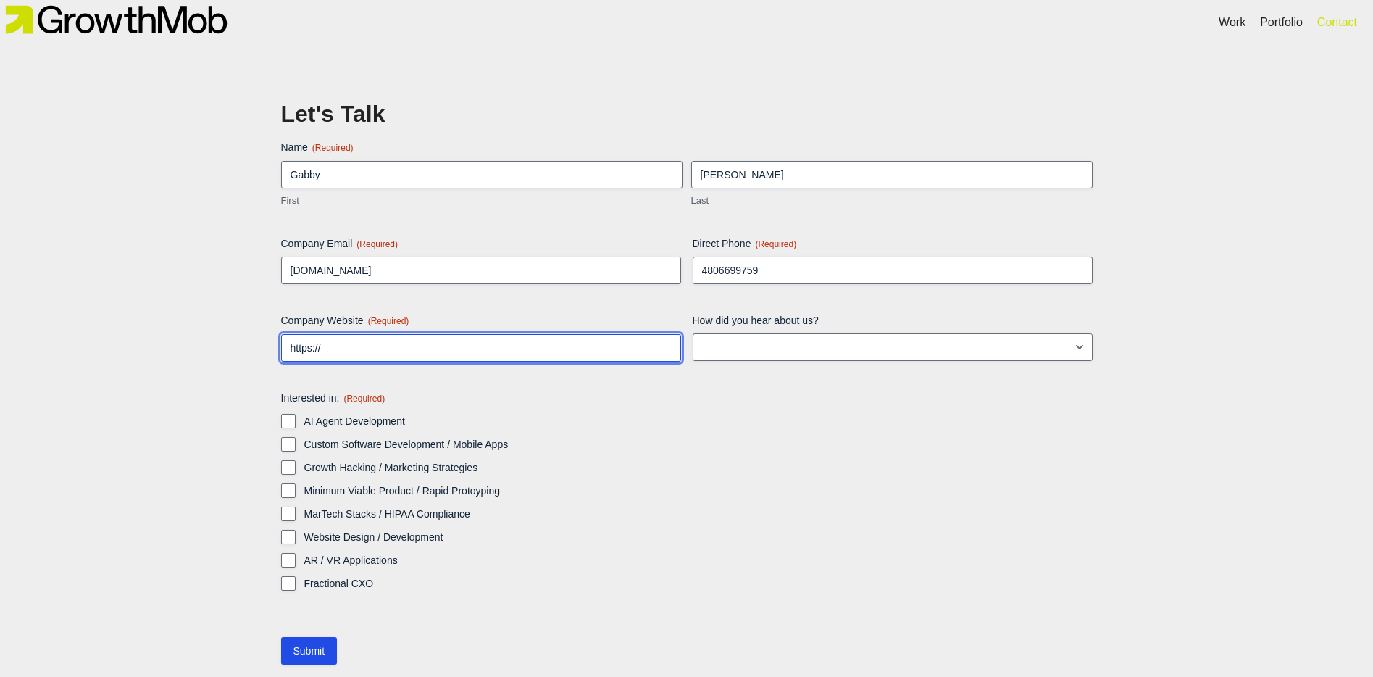
click at [525, 337] on input "https://" at bounding box center [481, 348] width 400 height 28
type input "[URL][DOMAIN_NAME]"
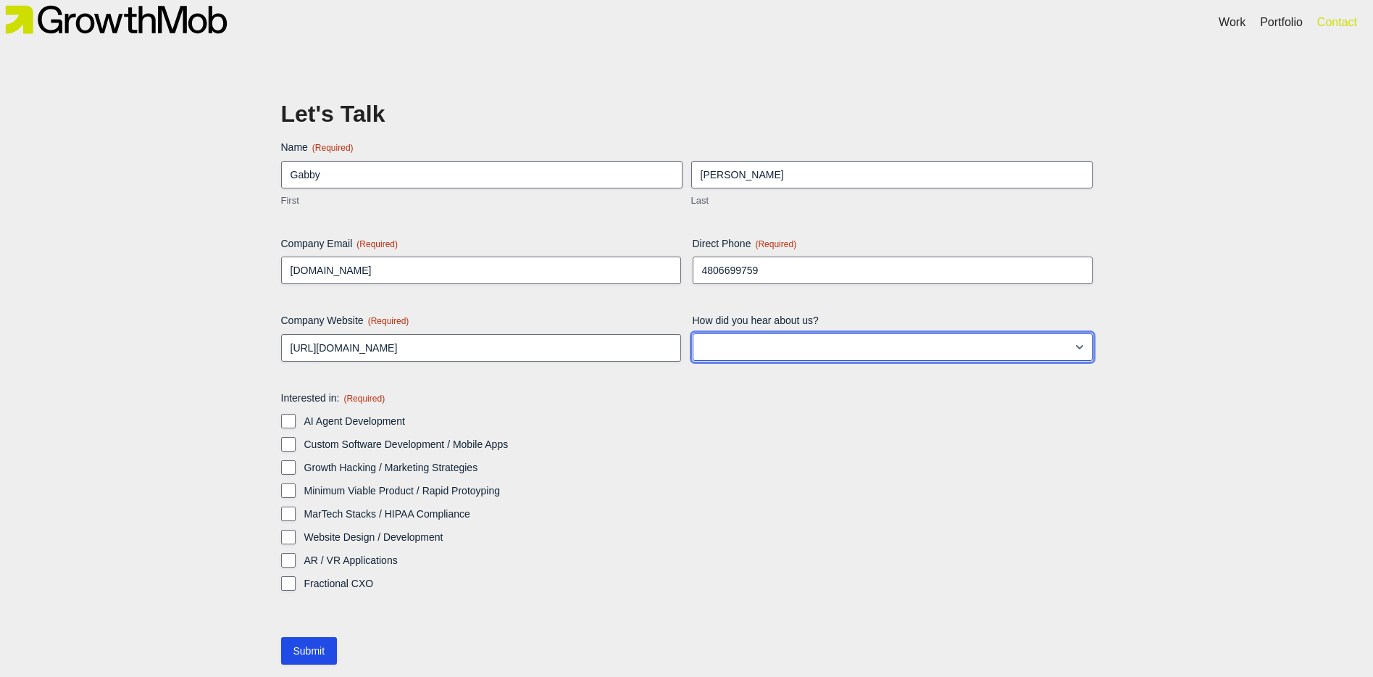
click at [724, 351] on select "LinkedIn Google Instagram Facebook TikTok Blog post/article Other" at bounding box center [893, 347] width 400 height 28
select select "Other"
click at [693, 333] on select "LinkedIn Google Instagram Facebook TikTok Blog post/article Other" at bounding box center [893, 347] width 400 height 28
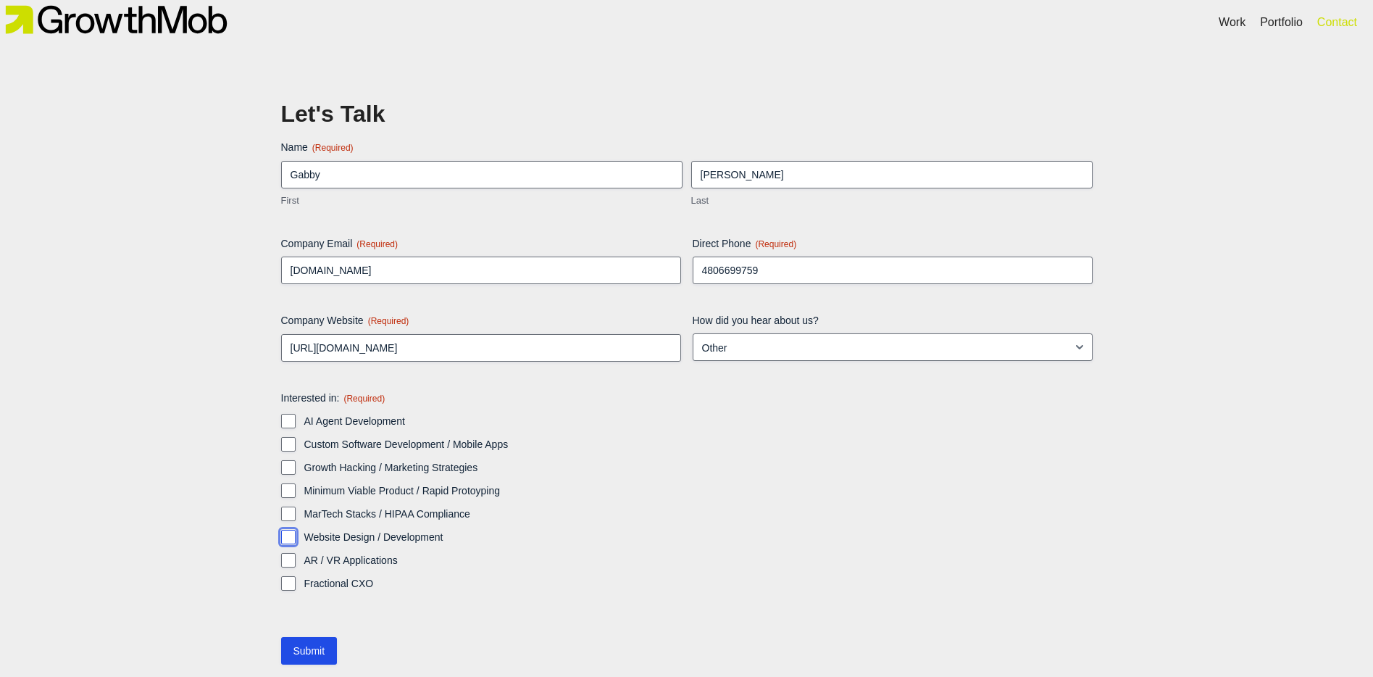
click at [293, 535] on input "Website Design / Development" at bounding box center [288, 537] width 14 height 14
checkbox input "true"
click at [292, 514] on input "MarTech Stacks / HIPAA Compliance" at bounding box center [288, 513] width 14 height 14
checkbox input "false"
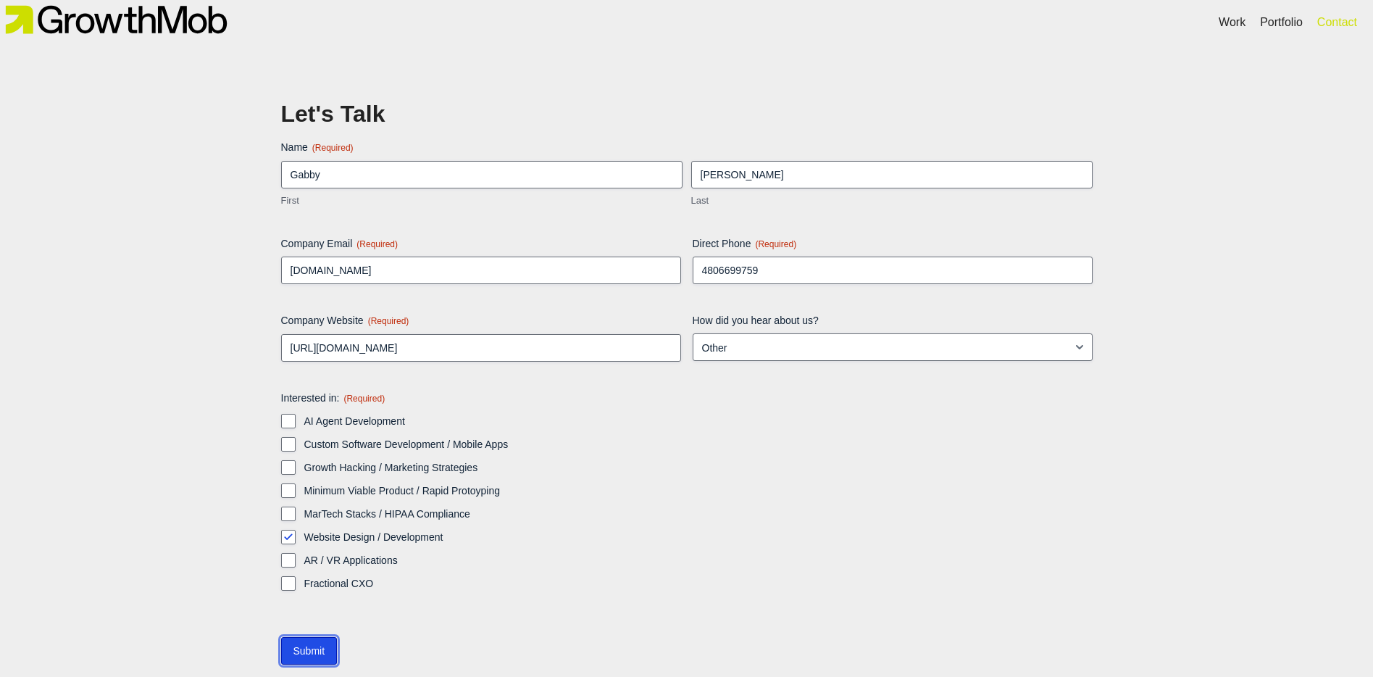
click at [318, 651] on input "Submit" at bounding box center [309, 651] width 57 height 28
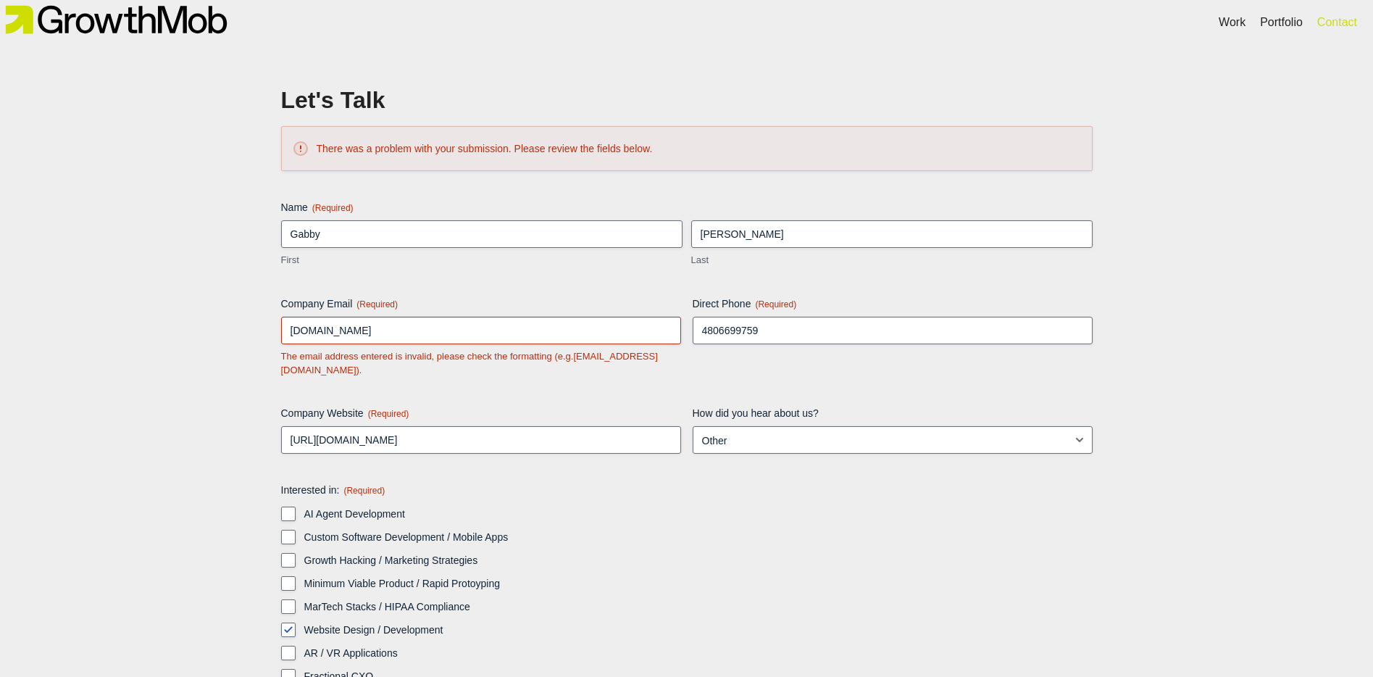
click at [697, 609] on label "MarTech Stacks / HIPAA Compliance" at bounding box center [698, 606] width 788 height 14
click at [296, 609] on input "MarTech Stacks / HIPAA Compliance" at bounding box center [288, 606] width 14 height 14
checkbox input "true"
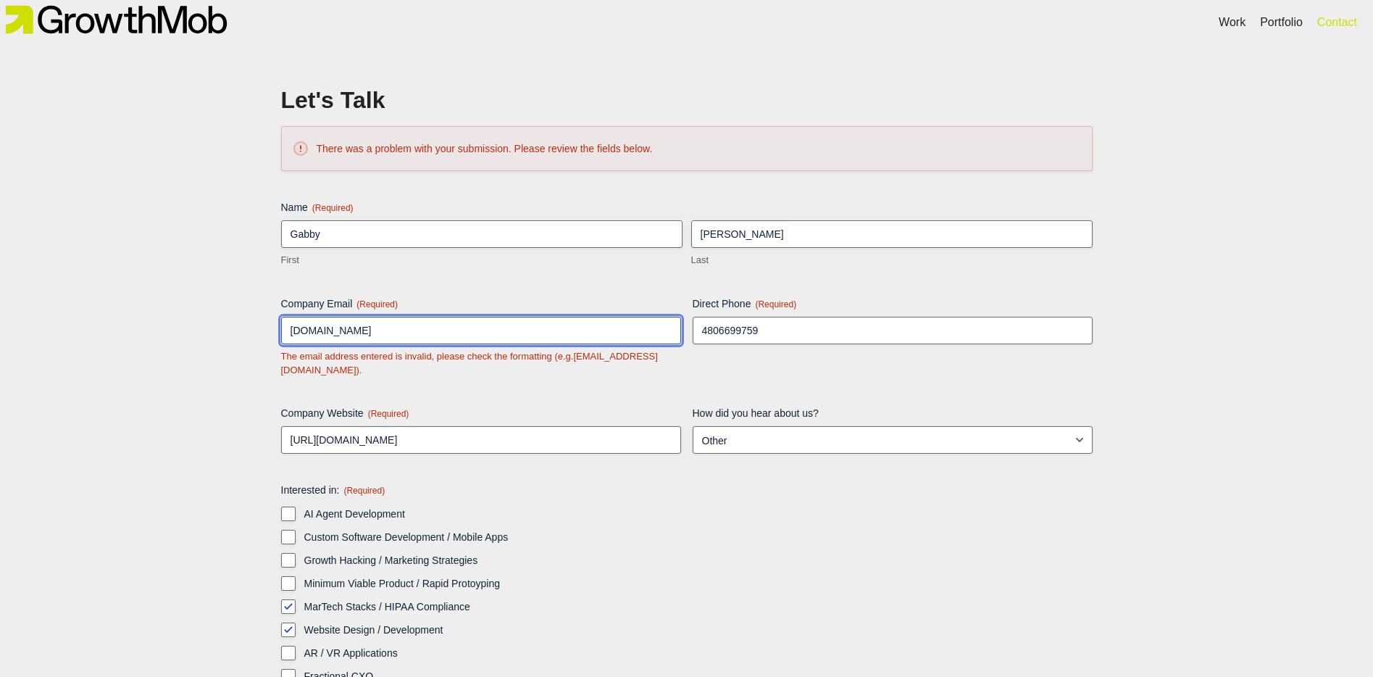
click at [291, 327] on input "cintana.com" at bounding box center [481, 331] width 400 height 28
click at [354, 334] on input "cintana.com" at bounding box center [481, 331] width 400 height 28
drag, startPoint x: 354, startPoint y: 334, endPoint x: 245, endPoint y: 310, distance: 112.0
click at [245, 310] on div "Let's Talk There was a problem with your submission. Please review the fields b…" at bounding box center [686, 423] width 1373 height 756
type input "[EMAIL_ADDRESS][DOMAIN_NAME]"
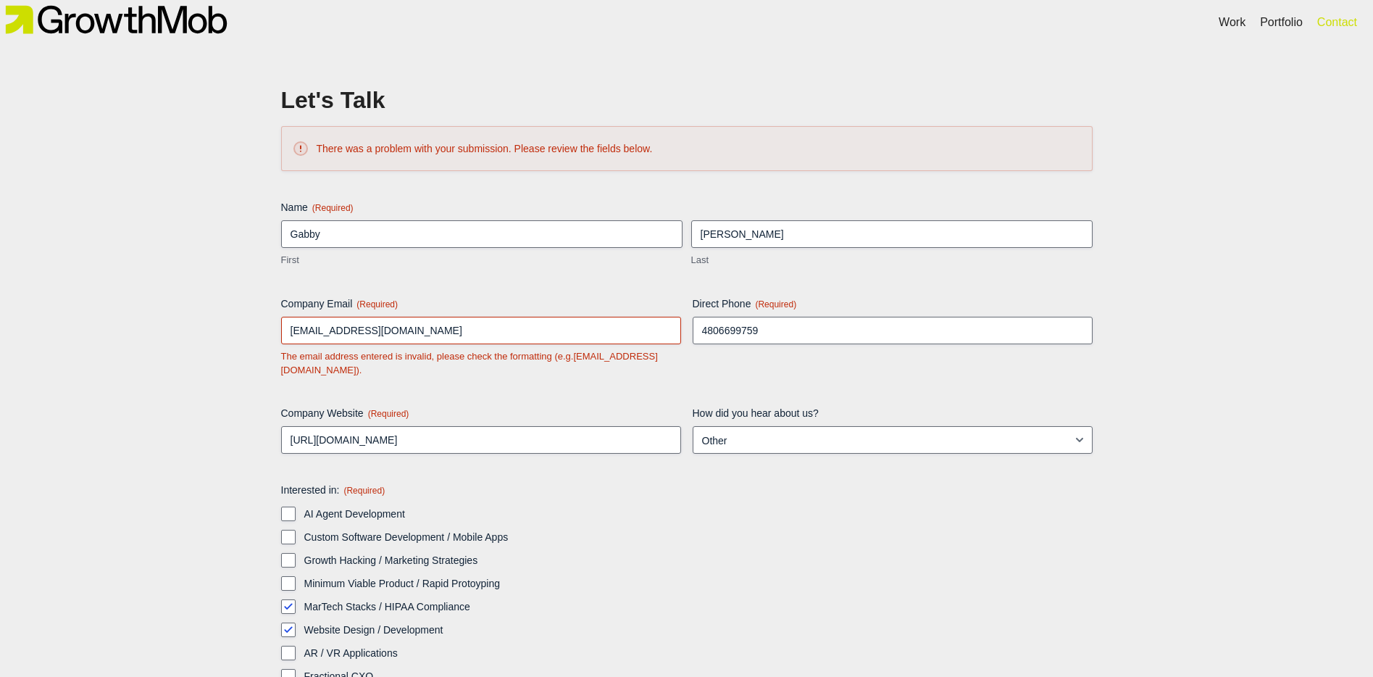
click at [32, 341] on div "Let's Talk There was a problem with your submission. Please review the fields b…" at bounding box center [686, 423] width 1373 height 756
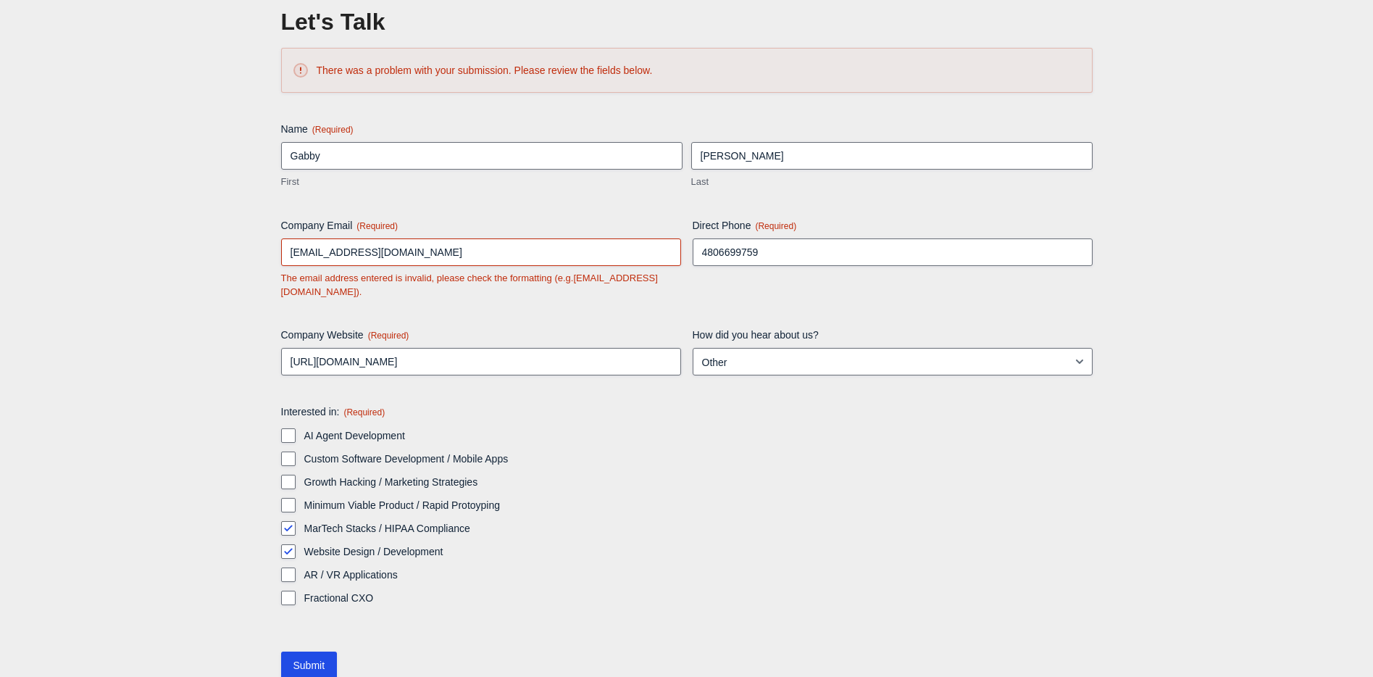
scroll to position [180, 0]
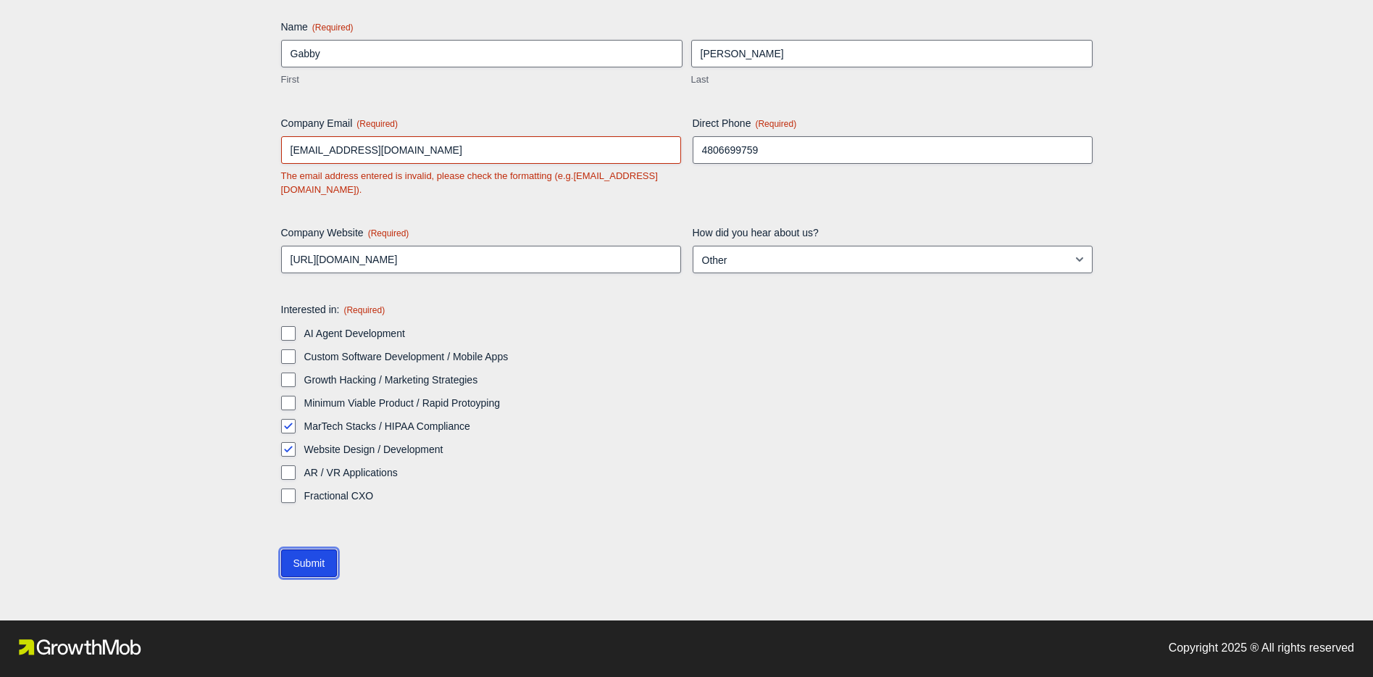
click at [302, 564] on input "Submit" at bounding box center [309, 563] width 57 height 28
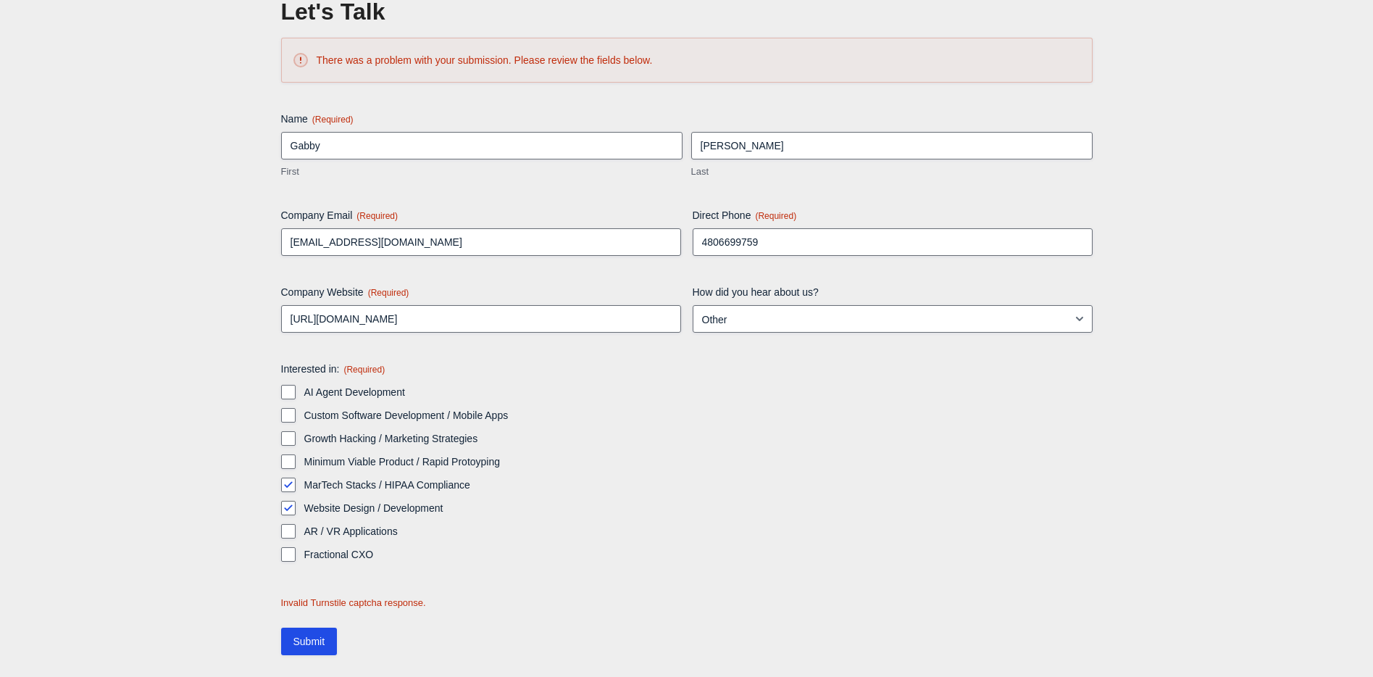
scroll to position [167, 0]
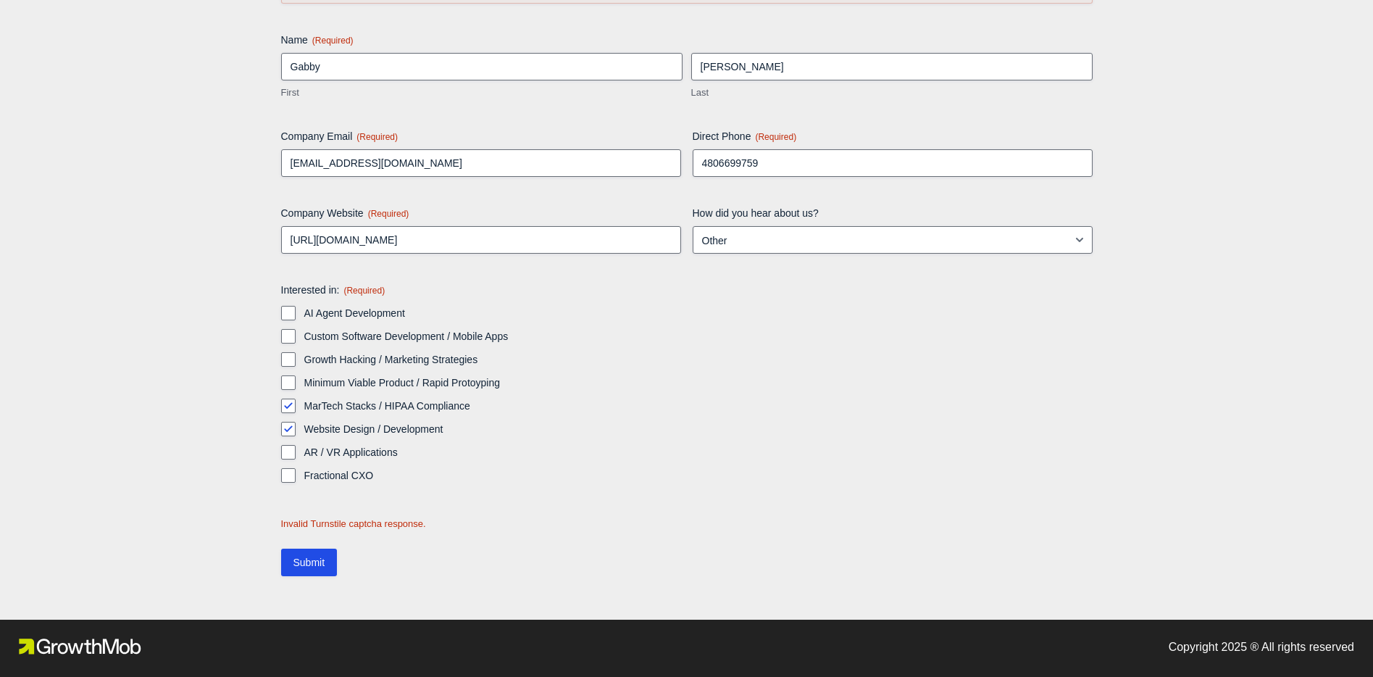
click at [1180, 647] on div "Copyright 2025 ® All rights reserved" at bounding box center [1261, 648] width 185 height 21
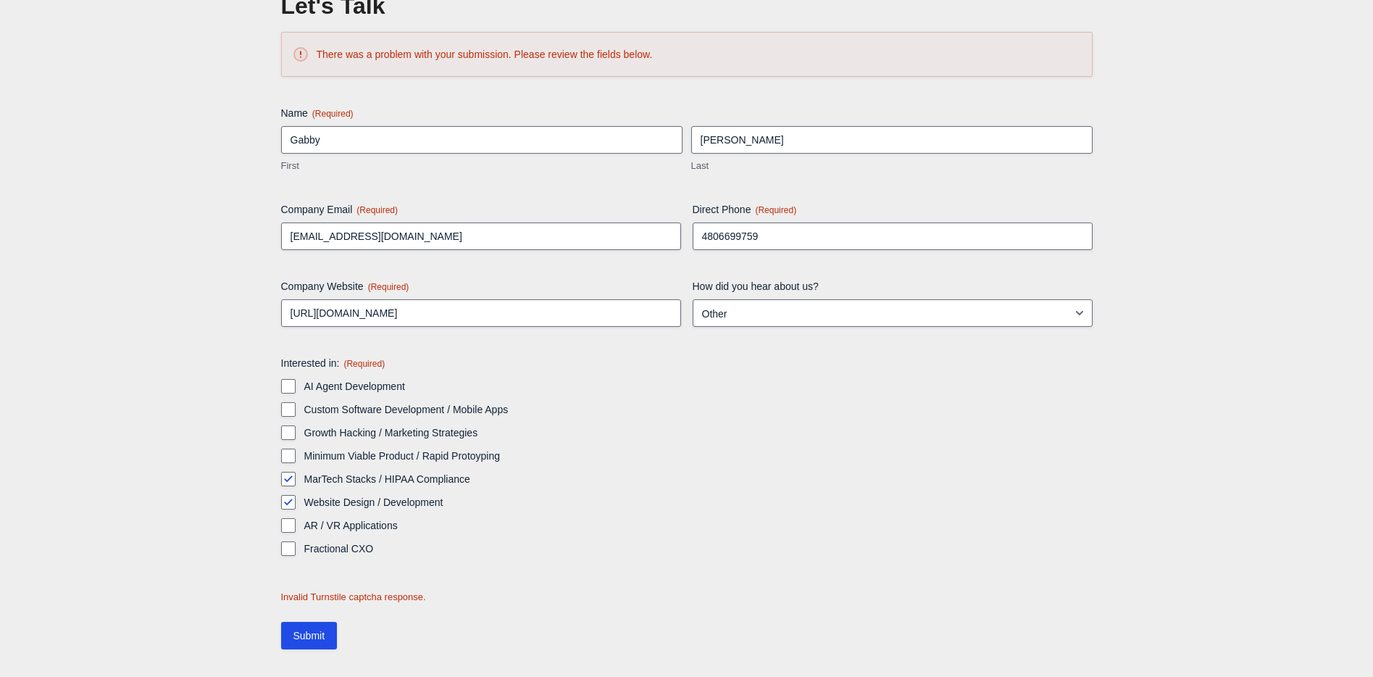
scroll to position [0, 0]
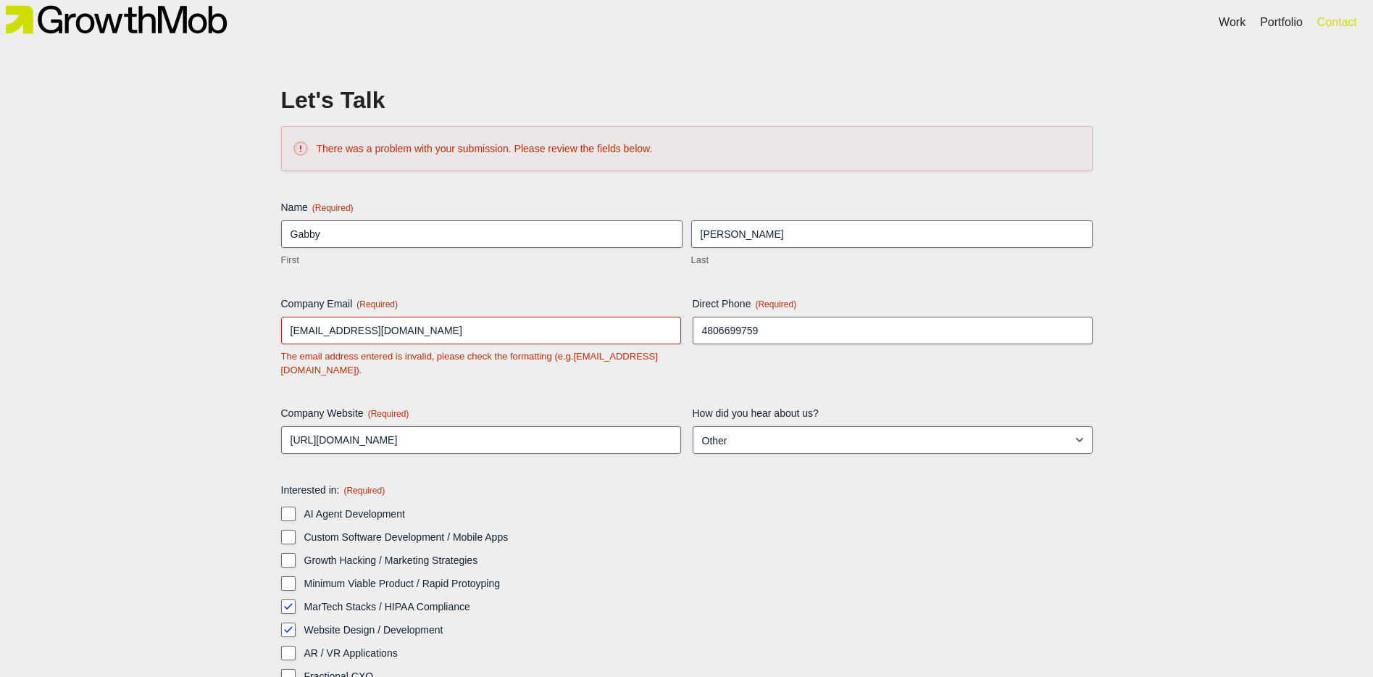
scroll to position [180, 0]
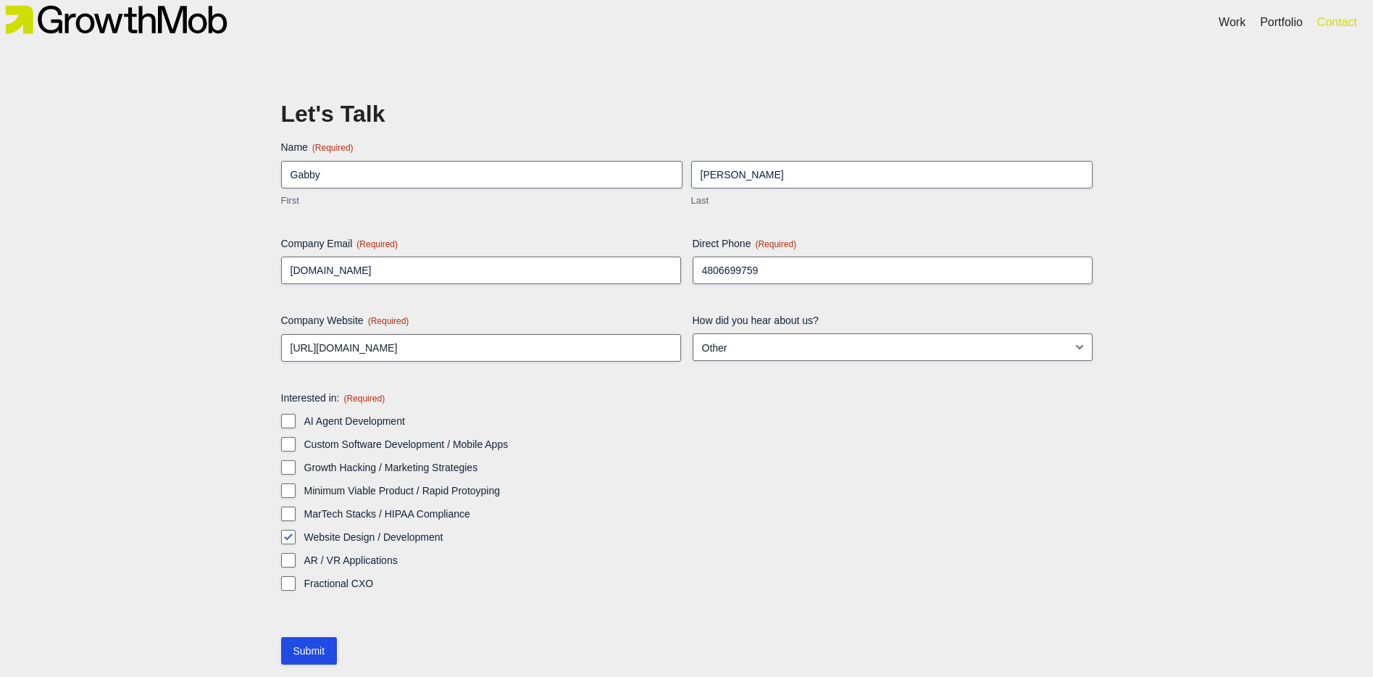
select select "Other"
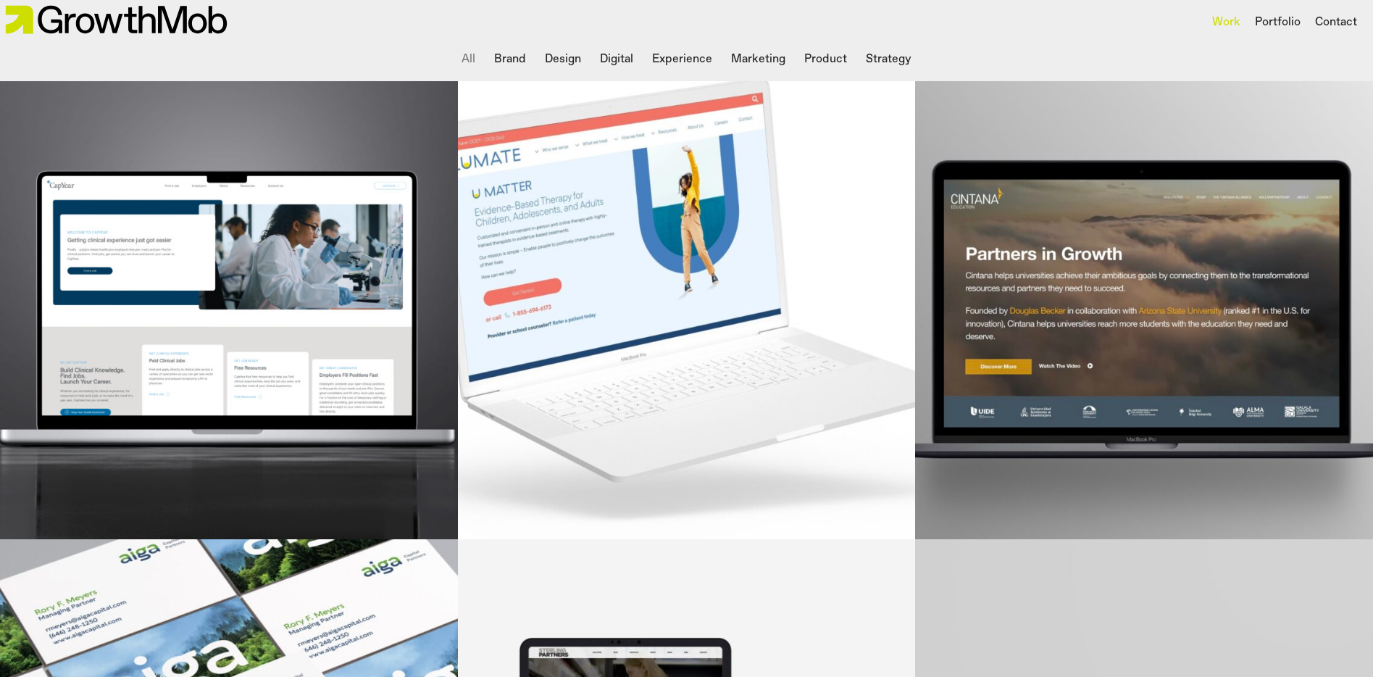
click at [511, 69] on li "Brand" at bounding box center [509, 59] width 43 height 29
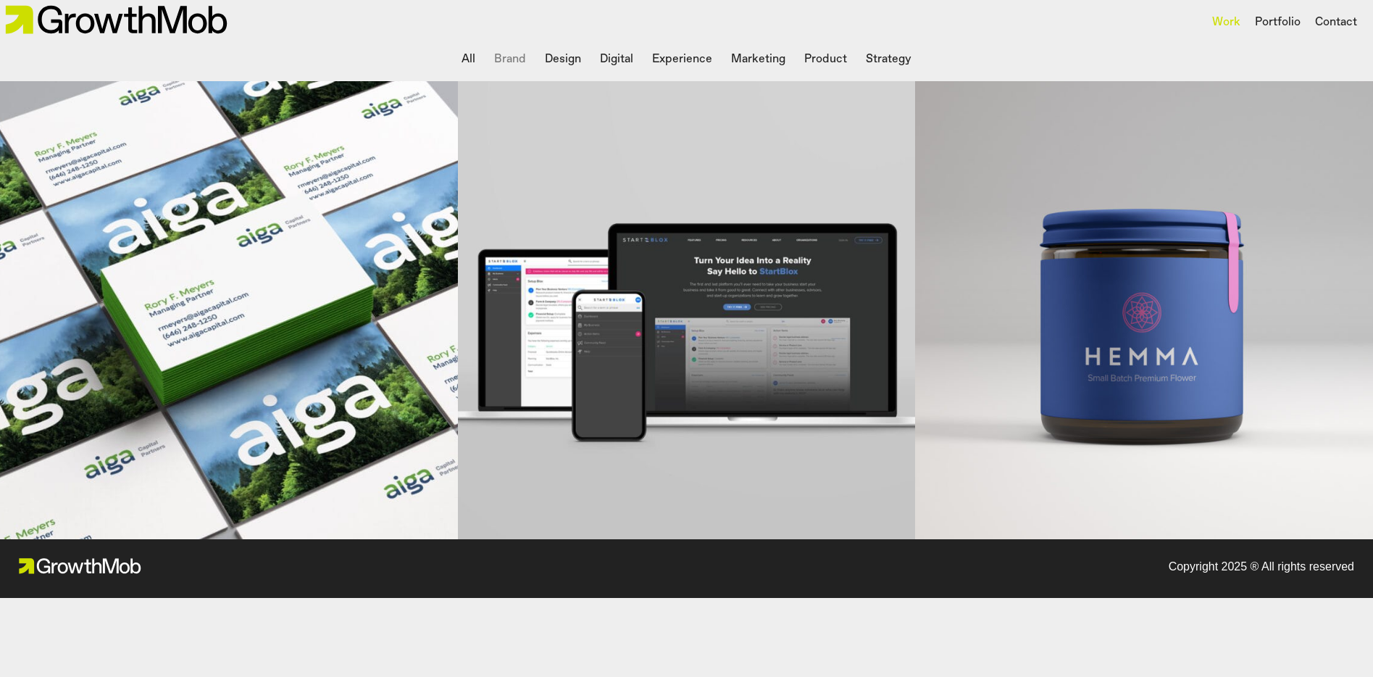
click at [1206, 569] on div "Copyright 2025 ® All rights reserved" at bounding box center [1261, 568] width 185 height 21
click at [581, 62] on li "Design" at bounding box center [563, 59] width 48 height 29
